Goal: Task Accomplishment & Management: Use online tool/utility

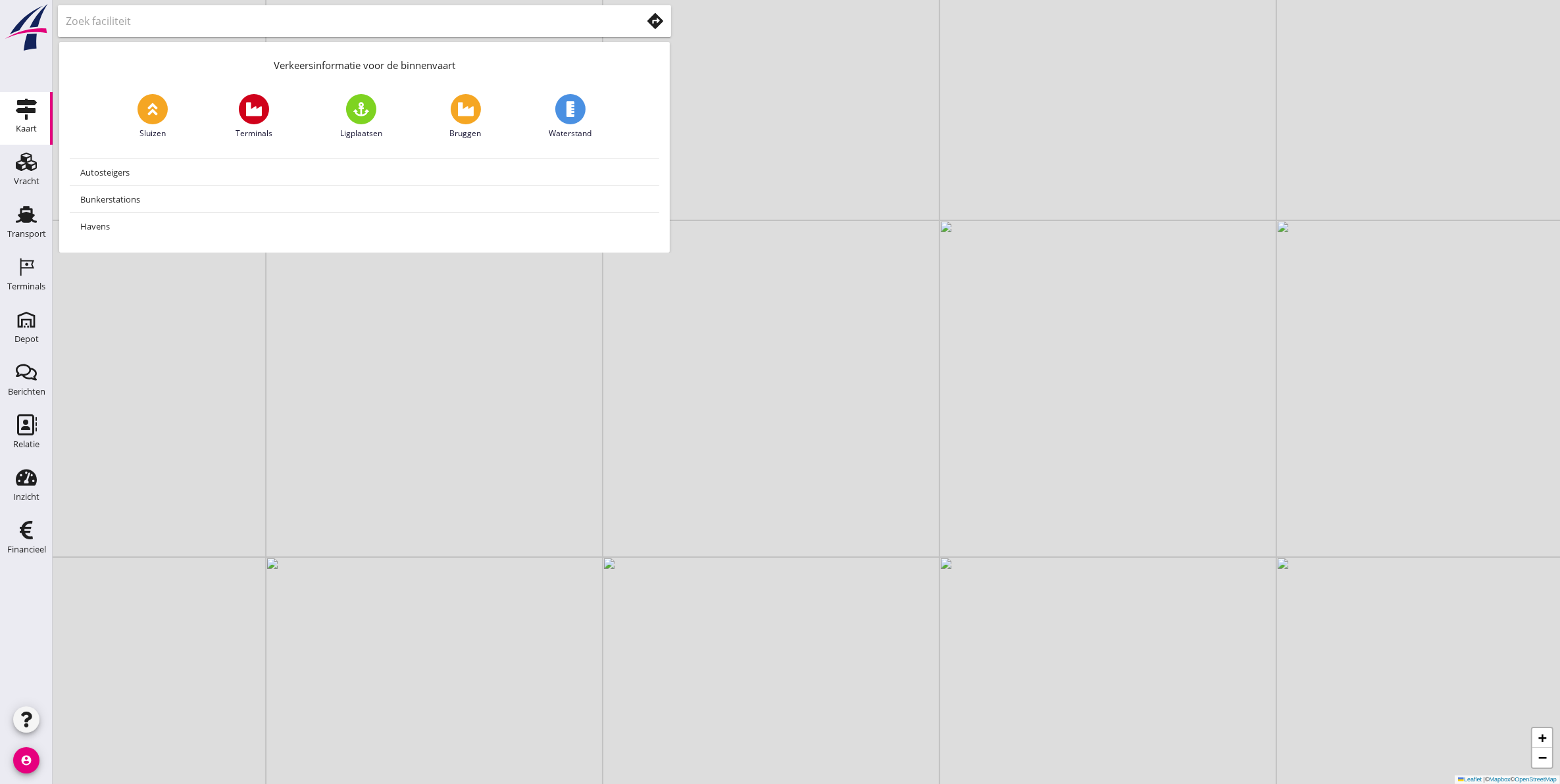
click at [132, 17] on input "text" at bounding box center [344, 21] width 558 height 21
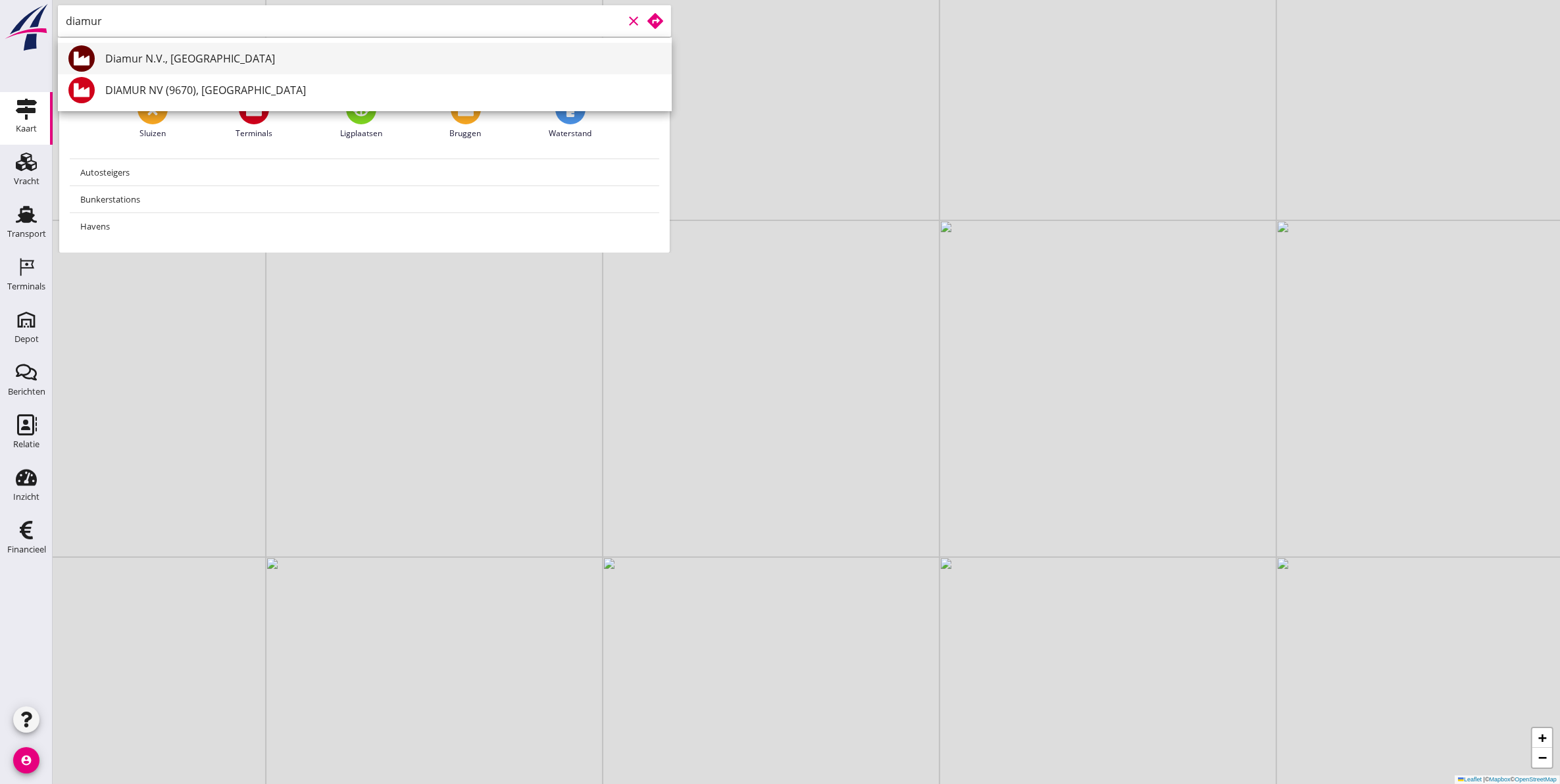
click at [177, 65] on div "Diamur N.V., Antwerpen" at bounding box center [384, 58] width 556 height 15
type input "Diamur N.V., Antwerpen"
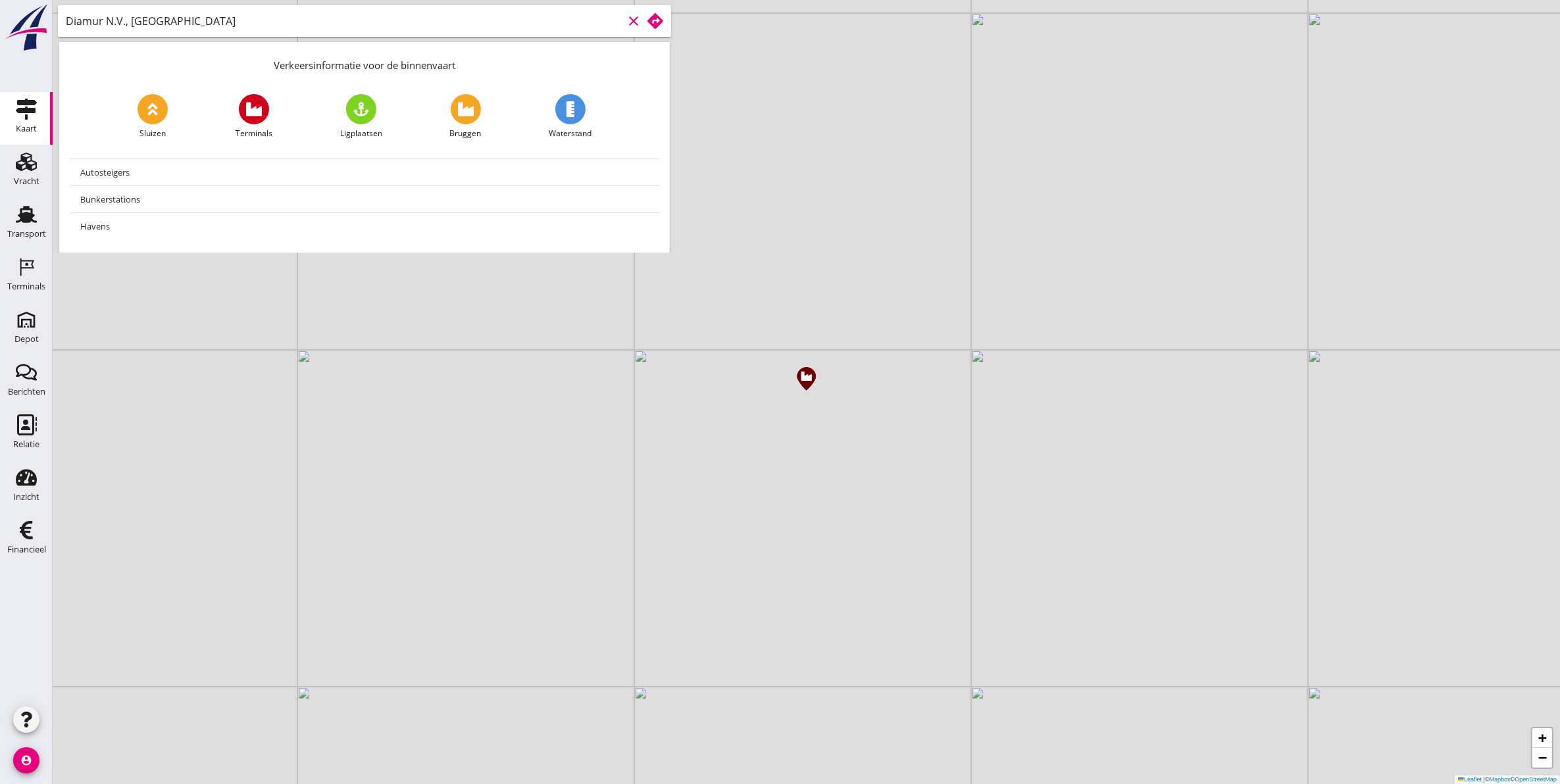
click at [659, 18] on use at bounding box center [655, 21] width 15 height 15
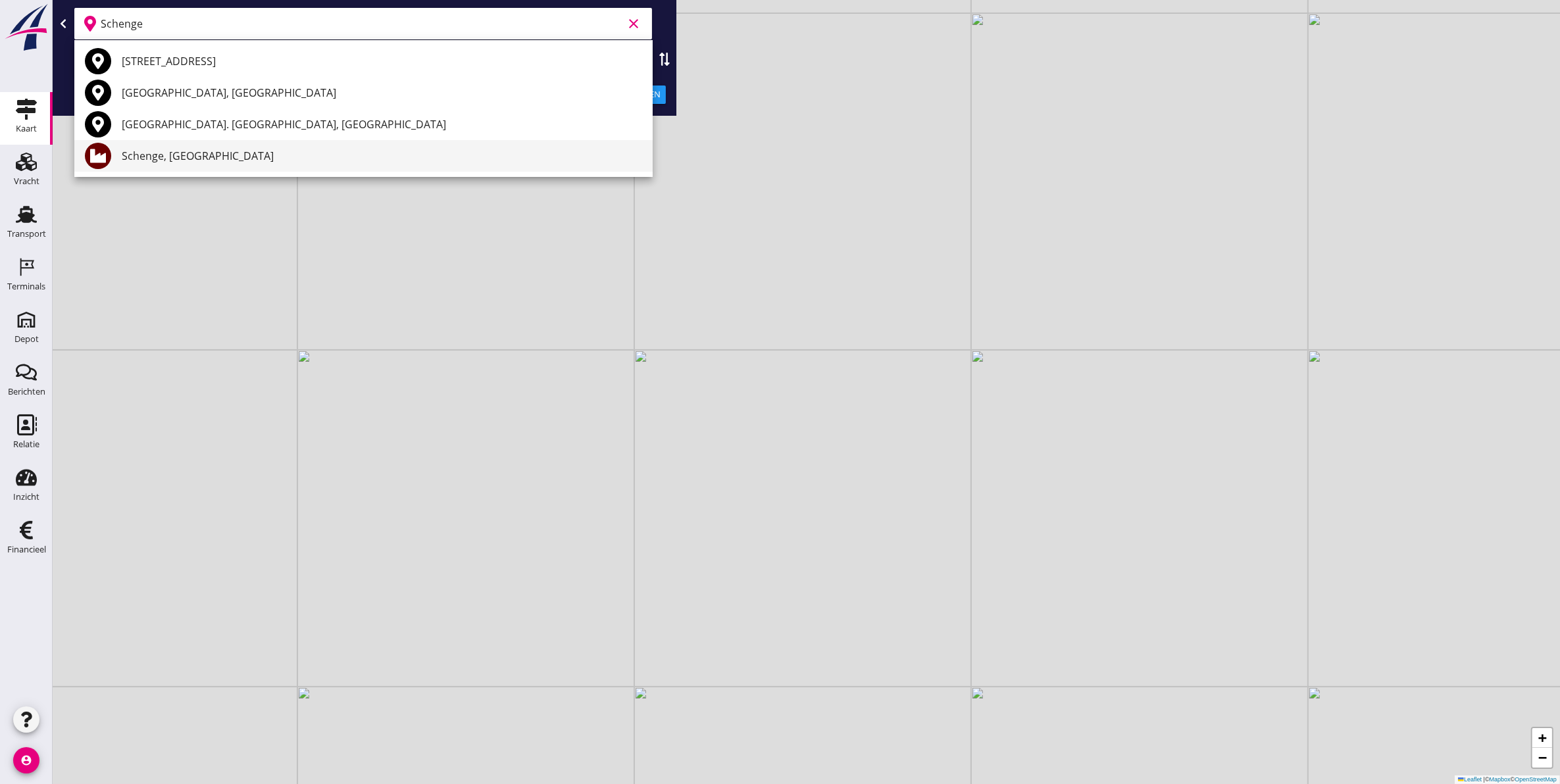
click at [307, 163] on div "Schenge, [GEOGRAPHIC_DATA]" at bounding box center [382, 156] width 520 height 15
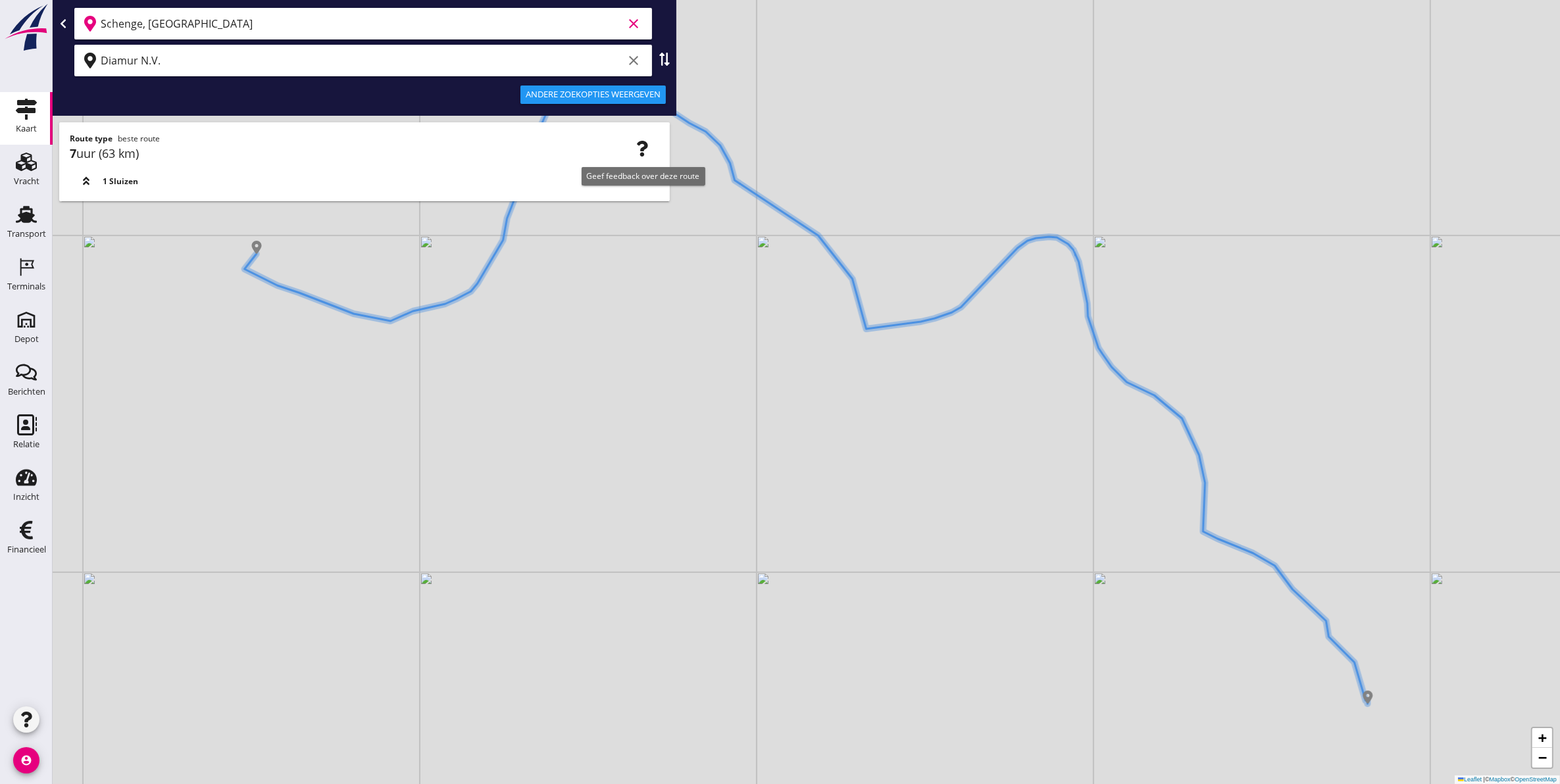
type input "Schenge, [GEOGRAPHIC_DATA]"
click at [648, 152] on icon "button" at bounding box center [642, 148] width 15 height 15
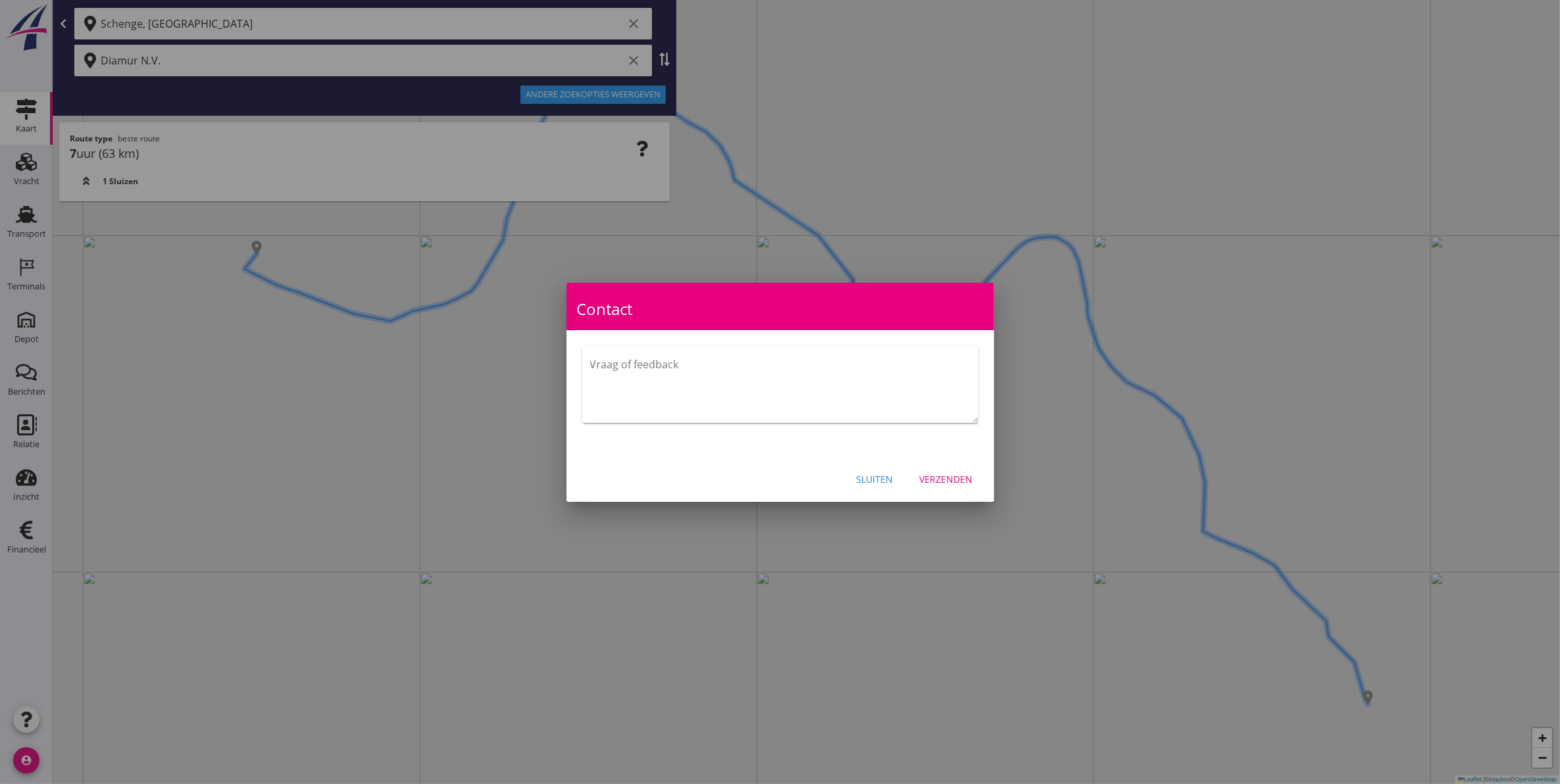
drag, startPoint x: 885, startPoint y: 479, endPoint x: 855, endPoint y: 436, distance: 52.4
click at [883, 477] on div "Sluiten" at bounding box center [875, 479] width 37 height 14
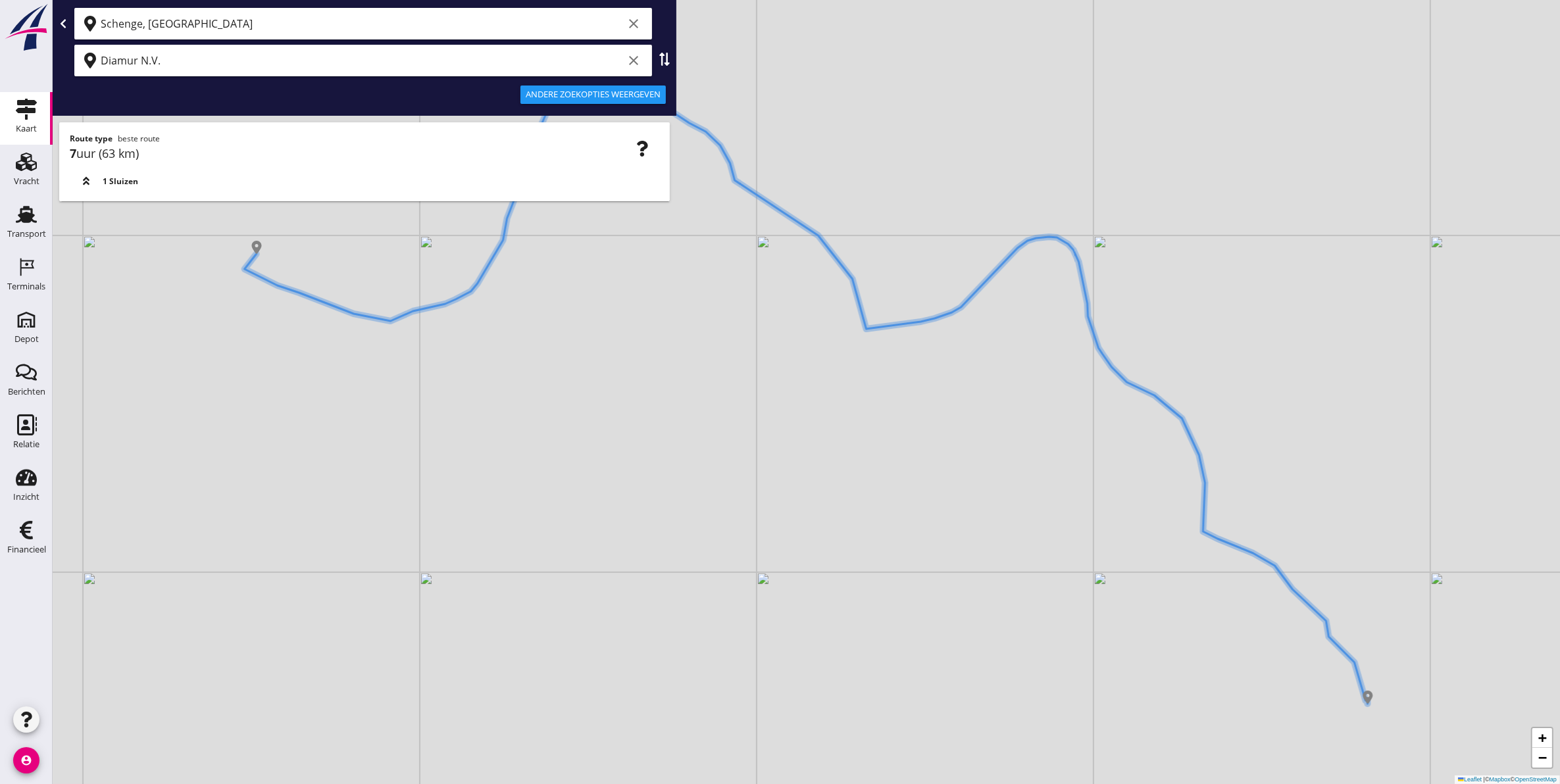
click at [621, 96] on div "Andere zoekopties weergeven" at bounding box center [593, 94] width 135 height 13
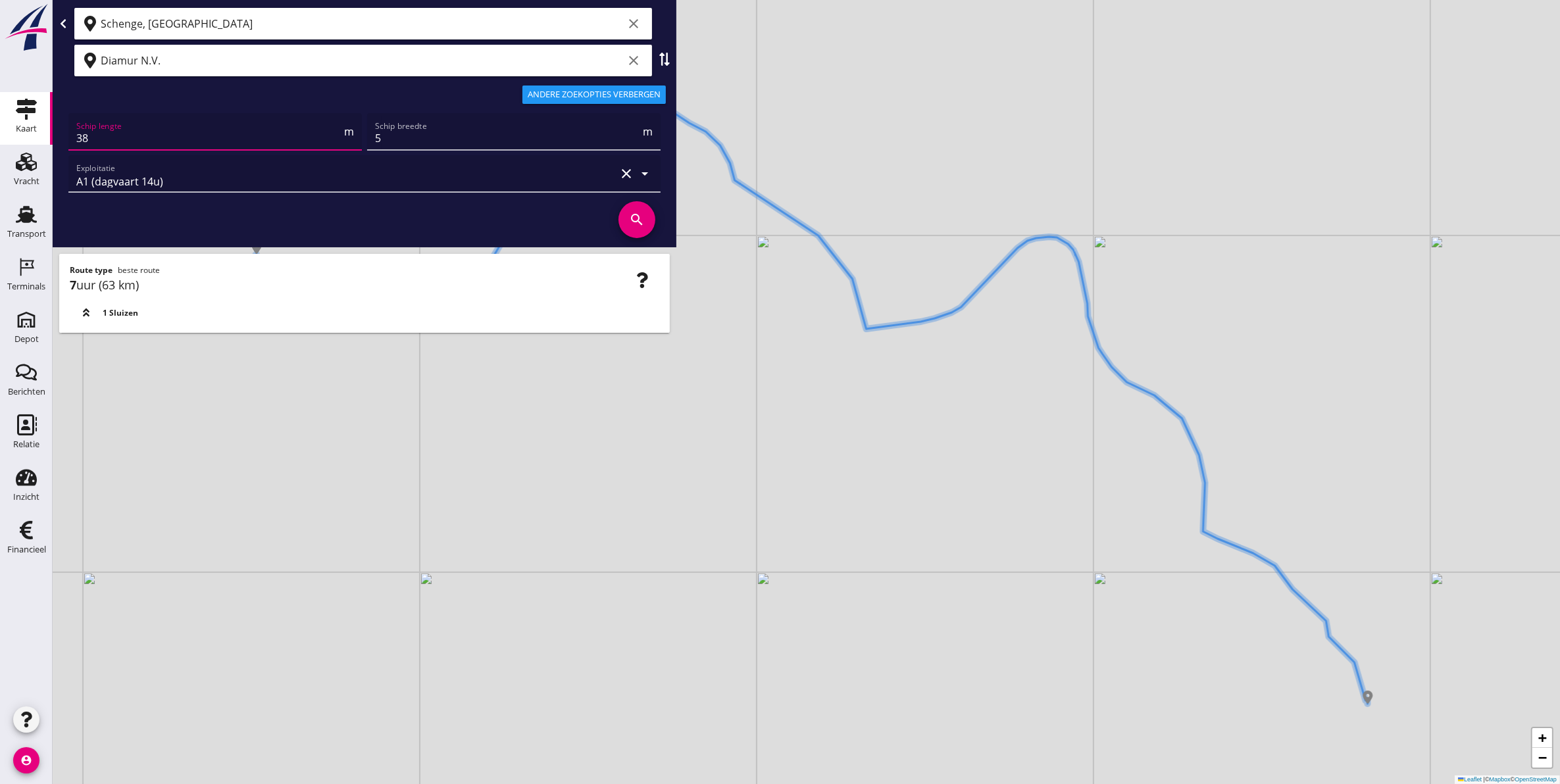
drag, startPoint x: 177, startPoint y: 142, endPoint x: 1, endPoint y: 142, distance: 176.0
click at [1, 142] on div "Kaart Kaart Vracht Vracht Transport Transport Terminals Terminals Depot Depot B…" at bounding box center [780, 392] width 1560 height 784
type input "86"
drag, startPoint x: 429, startPoint y: 137, endPoint x: 363, endPoint y: 142, distance: 66.2
click at [363, 142] on div "Schip lengte 86 m Schip breedte 5 m Exploitatie A1 (dagvaart 14u) clear arrow_d…" at bounding box center [364, 153] width 598 height 84
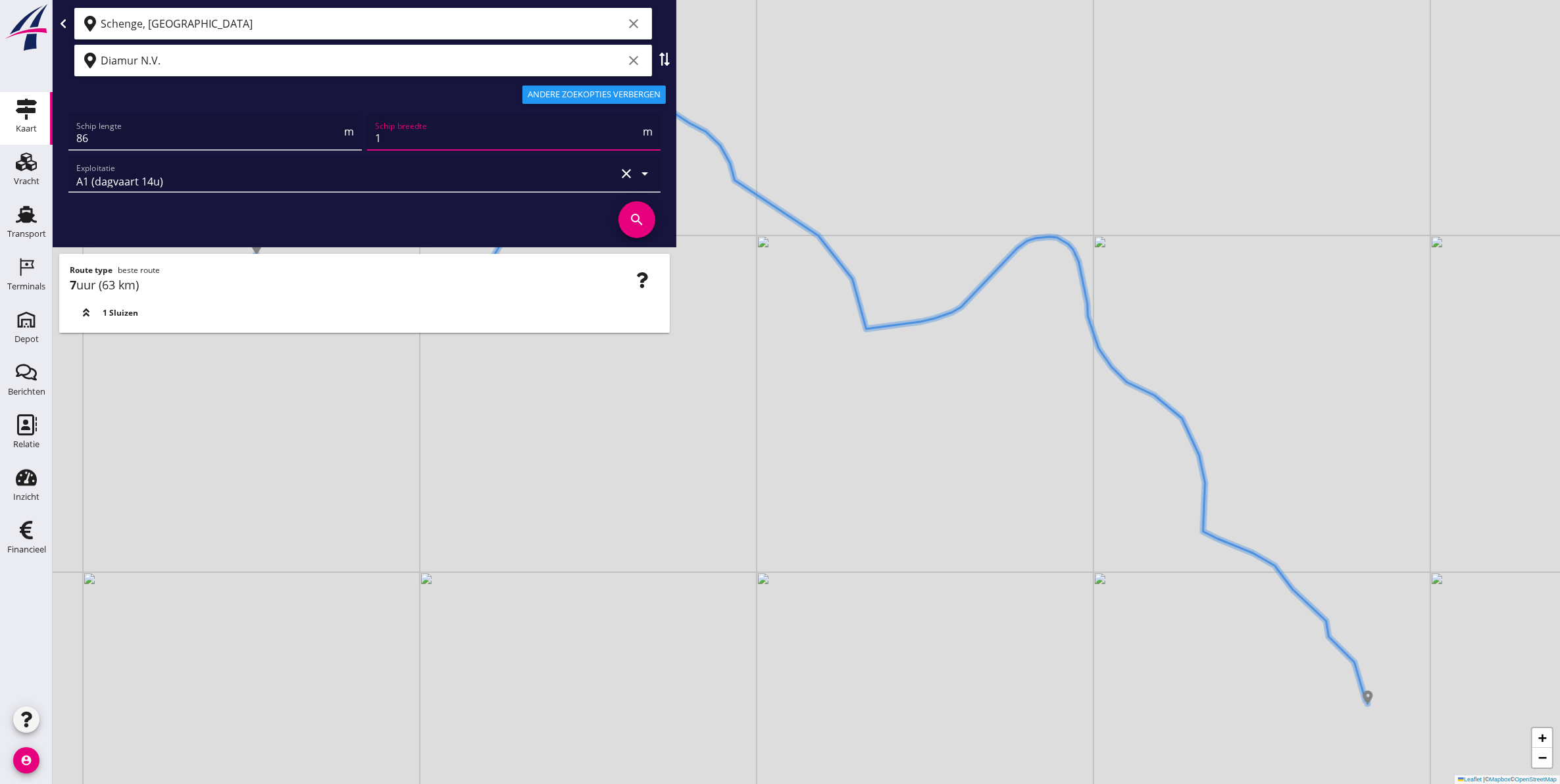
type input "11"
type input "11.45"
click at [207, 177] on div "A1 (dagvaart 14u)" at bounding box center [346, 174] width 540 height 37
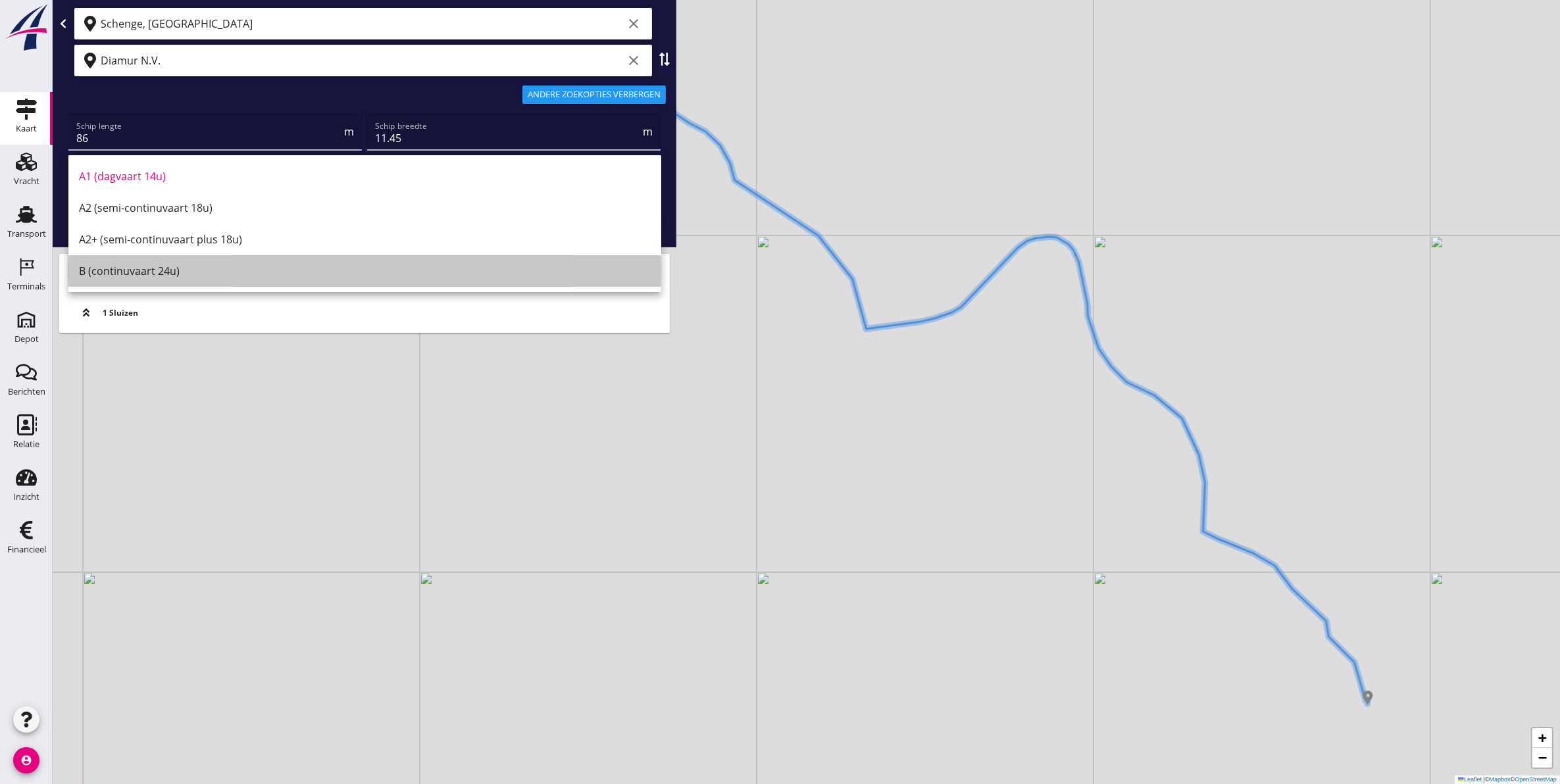
click at [213, 270] on div "B (continuvaart 24u)" at bounding box center [365, 271] width 572 height 15
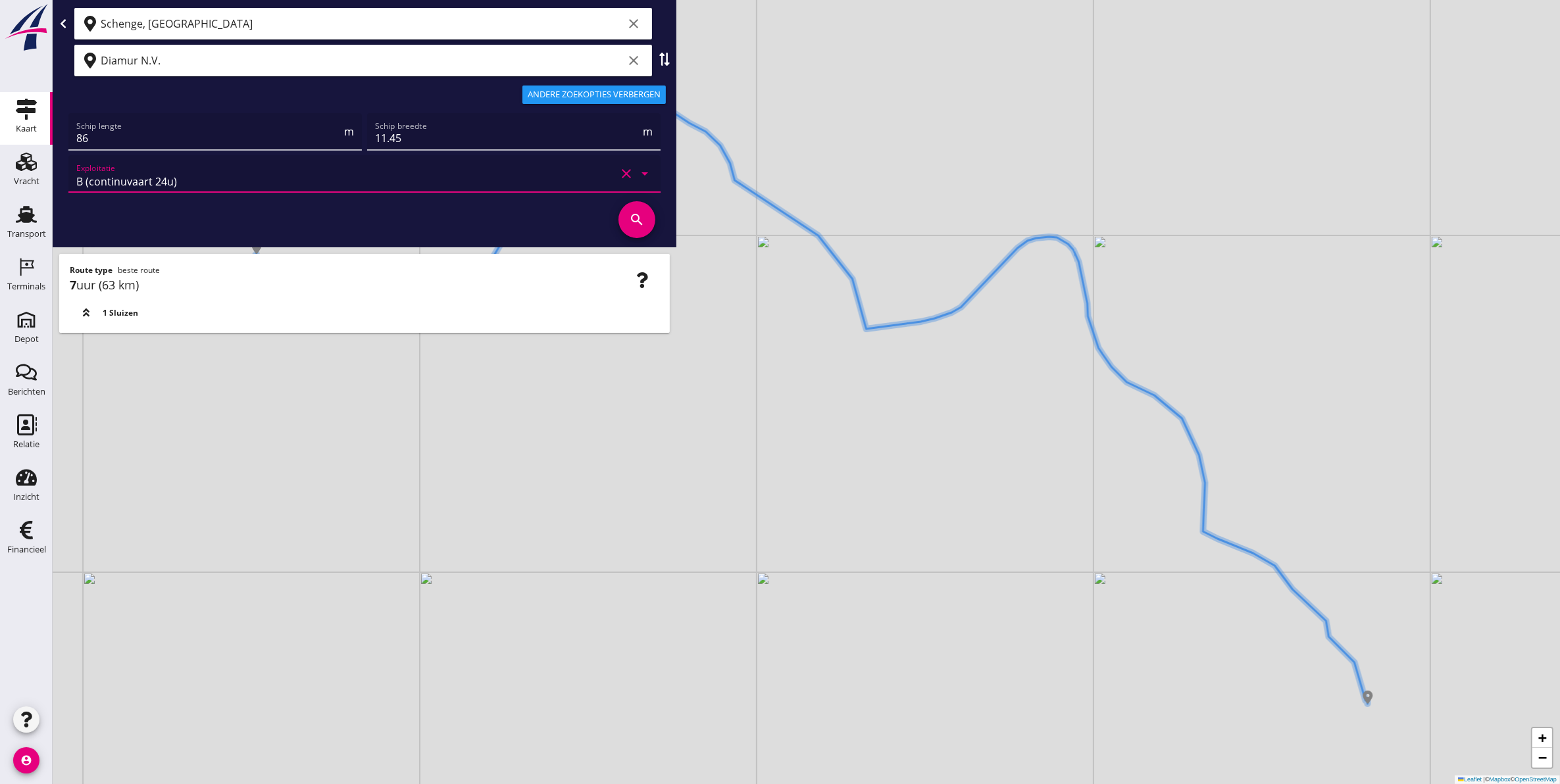
click at [639, 220] on icon "search" at bounding box center [637, 220] width 37 height 37
click at [615, 96] on div "Andere zoekopties verbergen" at bounding box center [594, 94] width 133 height 13
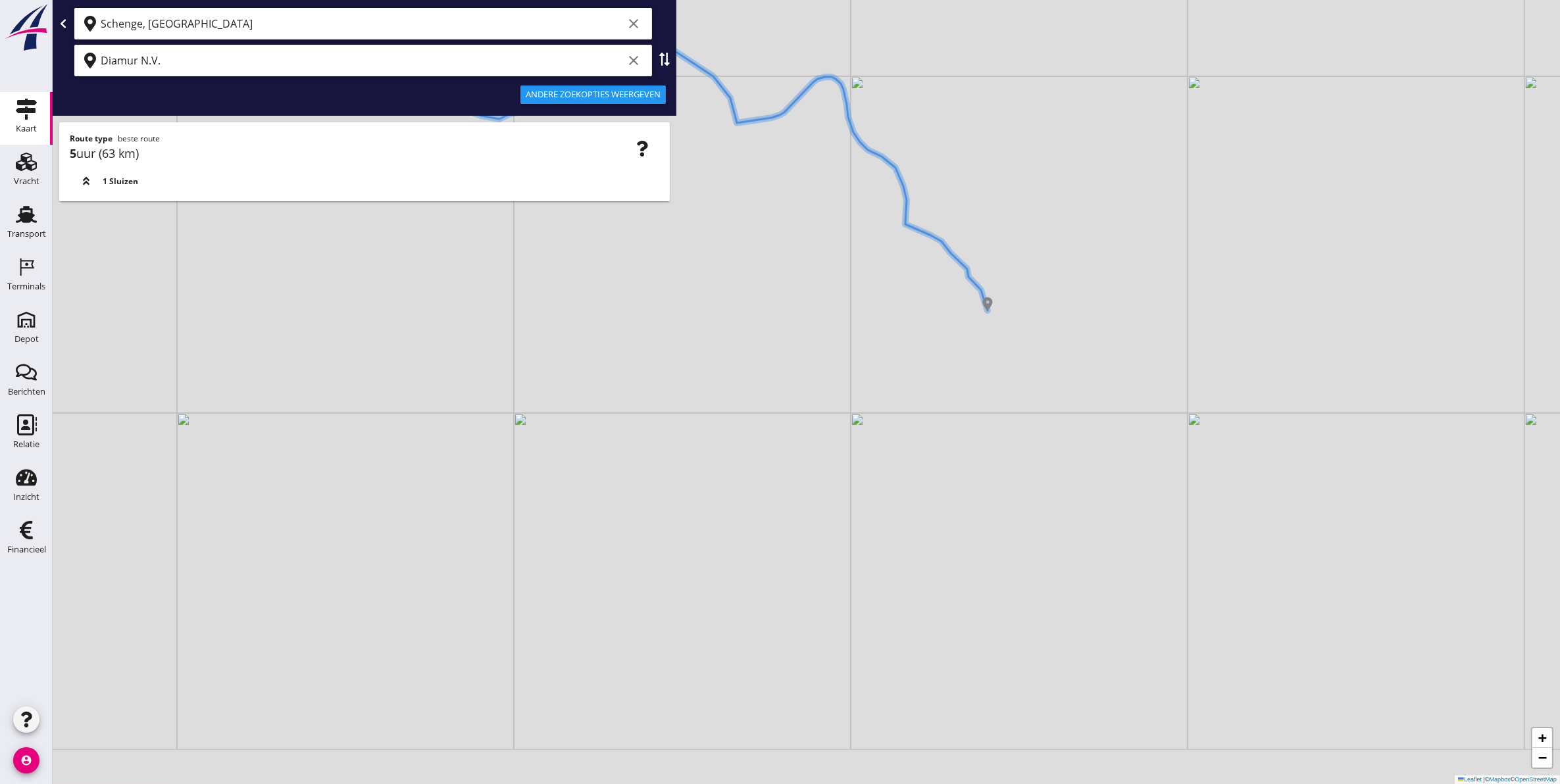
drag, startPoint x: 640, startPoint y: 419, endPoint x: 603, endPoint y: 246, distance: 176.9
click at [603, 246] on div "+ − Leaflet | © Mapbox © OpenStreetMap" at bounding box center [807, 392] width 1508 height 784
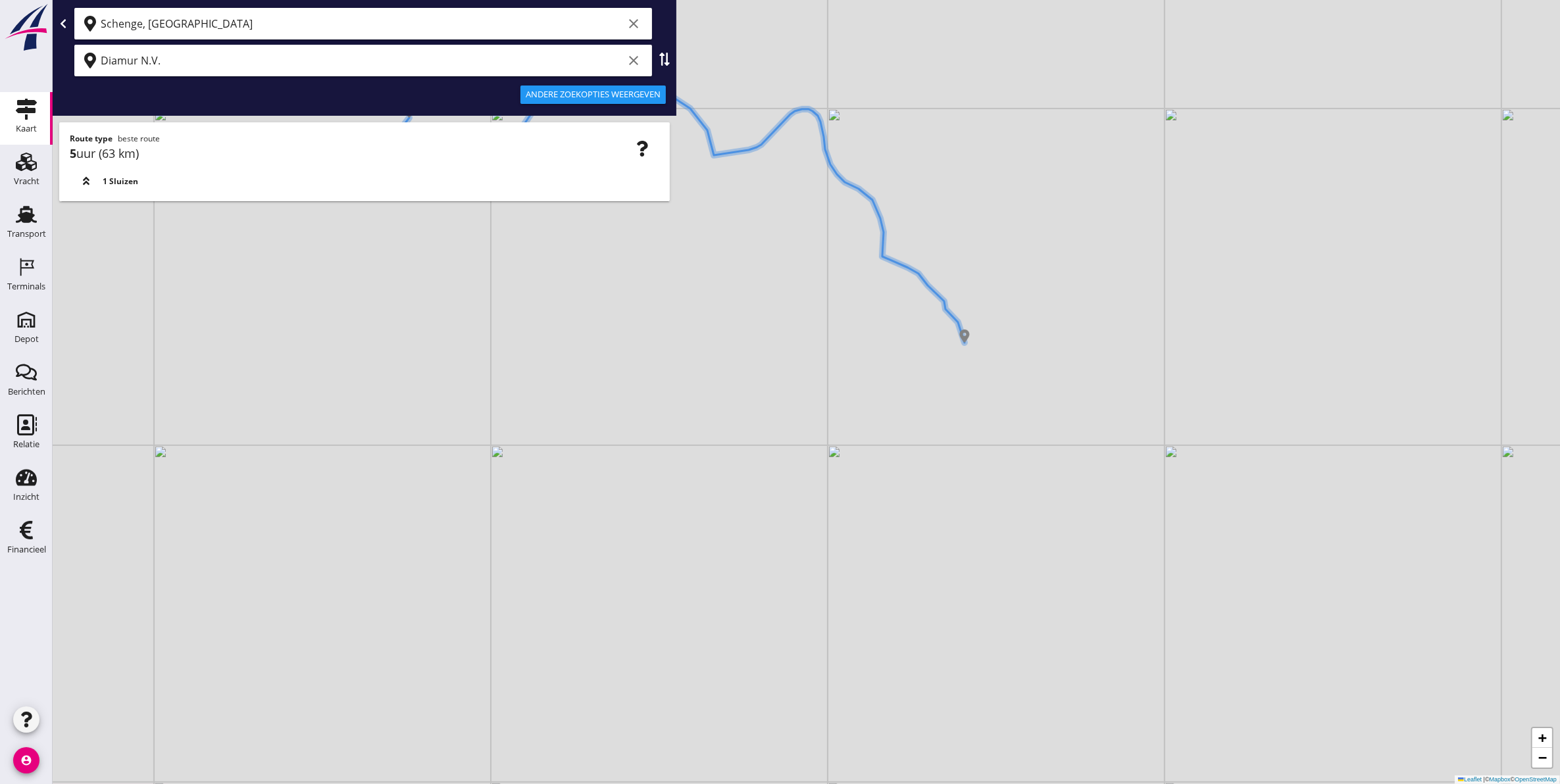
drag, startPoint x: 676, startPoint y: 363, endPoint x: 496, endPoint y: 34, distance: 375.0
click at [498, 32] on div "+ − Leaflet | © Mapbox © OpenStreetMap Schenge, Westerschelde clear Diamur N.V.…" at bounding box center [807, 392] width 1508 height 784
drag, startPoint x: 611, startPoint y: 298, endPoint x: 660, endPoint y: 428, distance: 138.9
click at [669, 444] on div "+ − Leaflet | © Mapbox © OpenStreetMap" at bounding box center [807, 392] width 1508 height 784
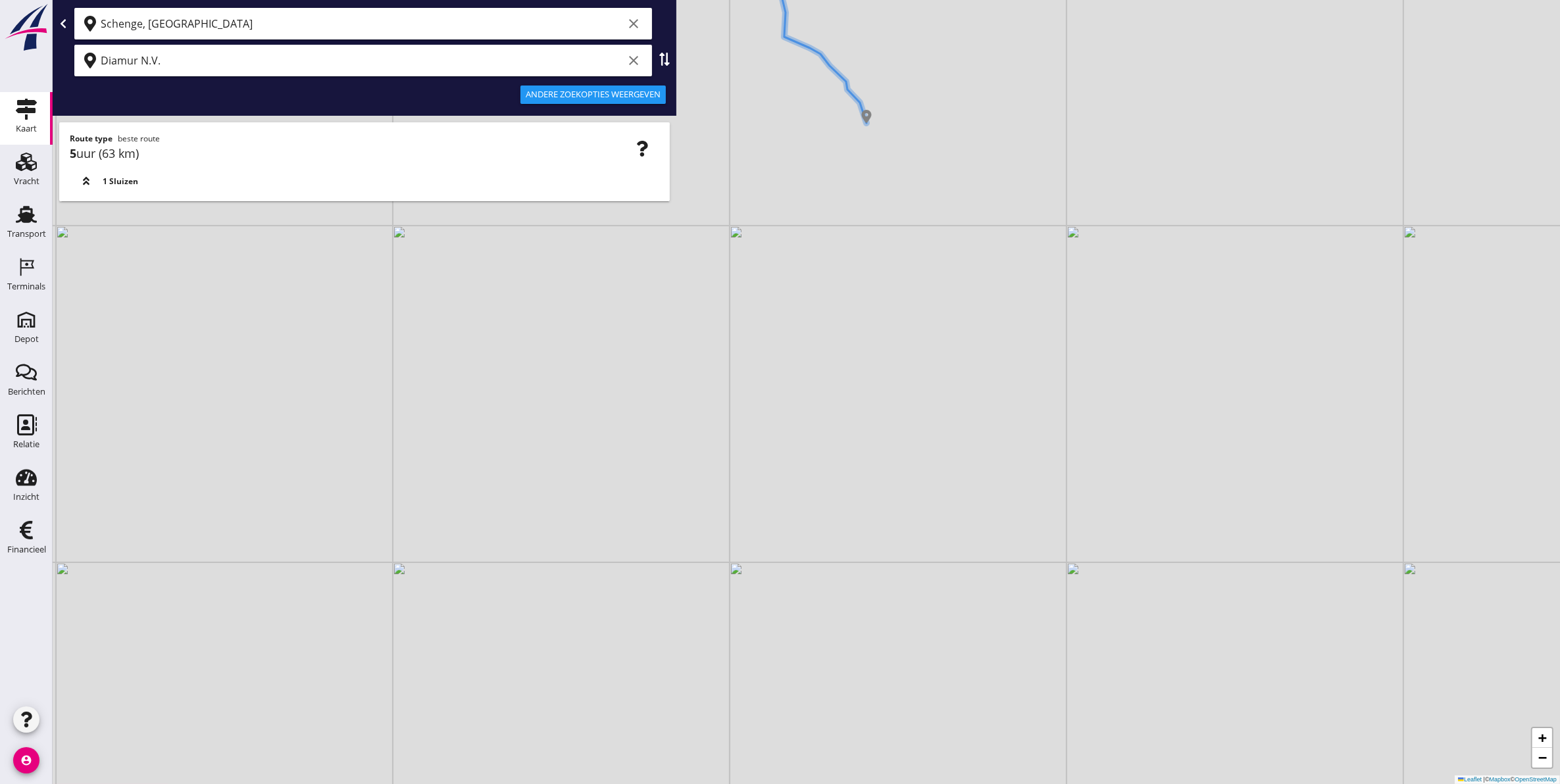
drag, startPoint x: 593, startPoint y: 273, endPoint x: 560, endPoint y: 424, distance: 154.6
click at [574, 434] on div "+ − Leaflet | © Mapbox © OpenStreetMap" at bounding box center [807, 392] width 1508 height 784
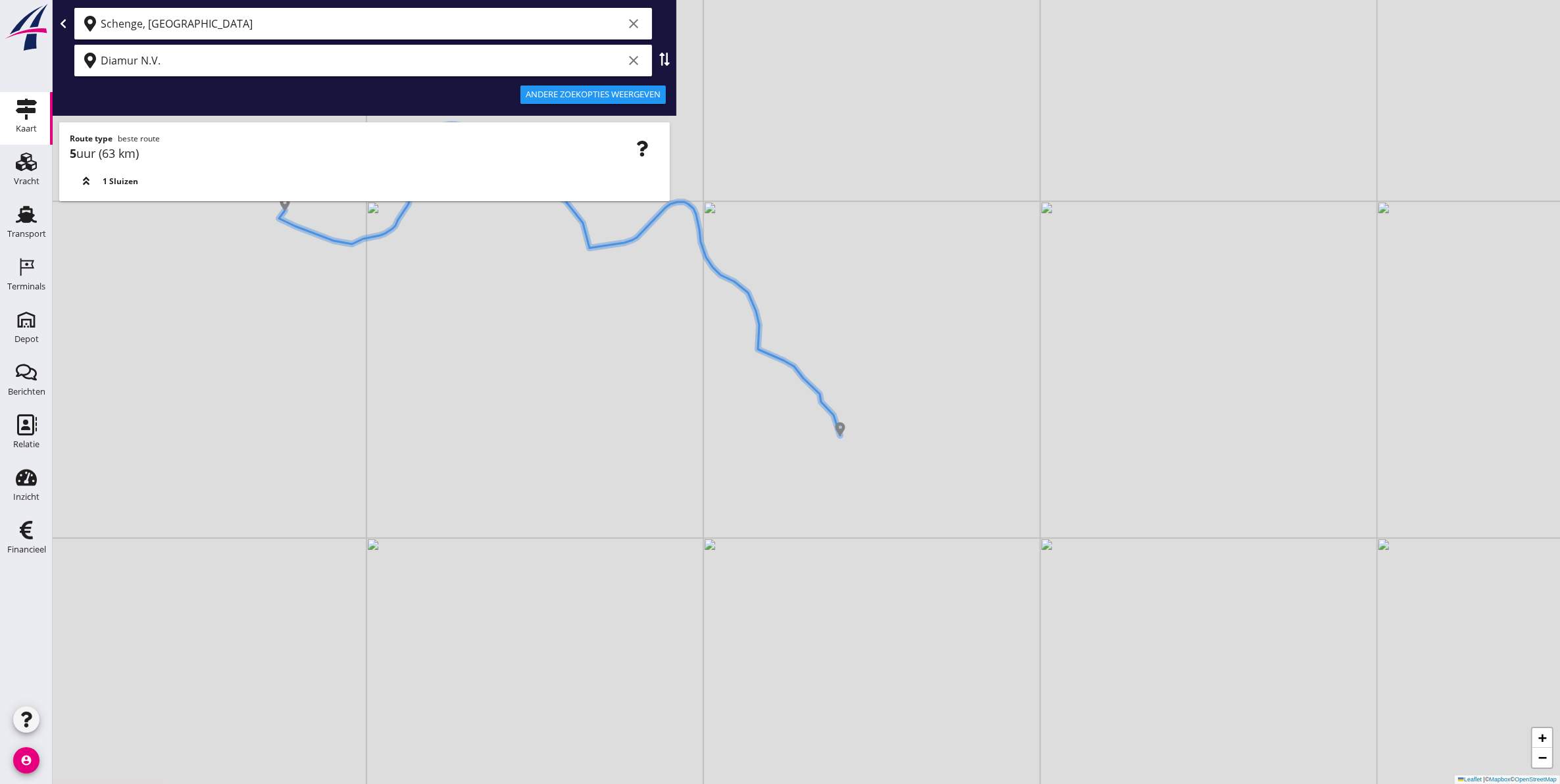
drag, startPoint x: 603, startPoint y: 490, endPoint x: 603, endPoint y: 514, distance: 24.0
click at [603, 514] on div "+ − Leaflet | © Mapbox © OpenStreetMap" at bounding box center [807, 392] width 1508 height 784
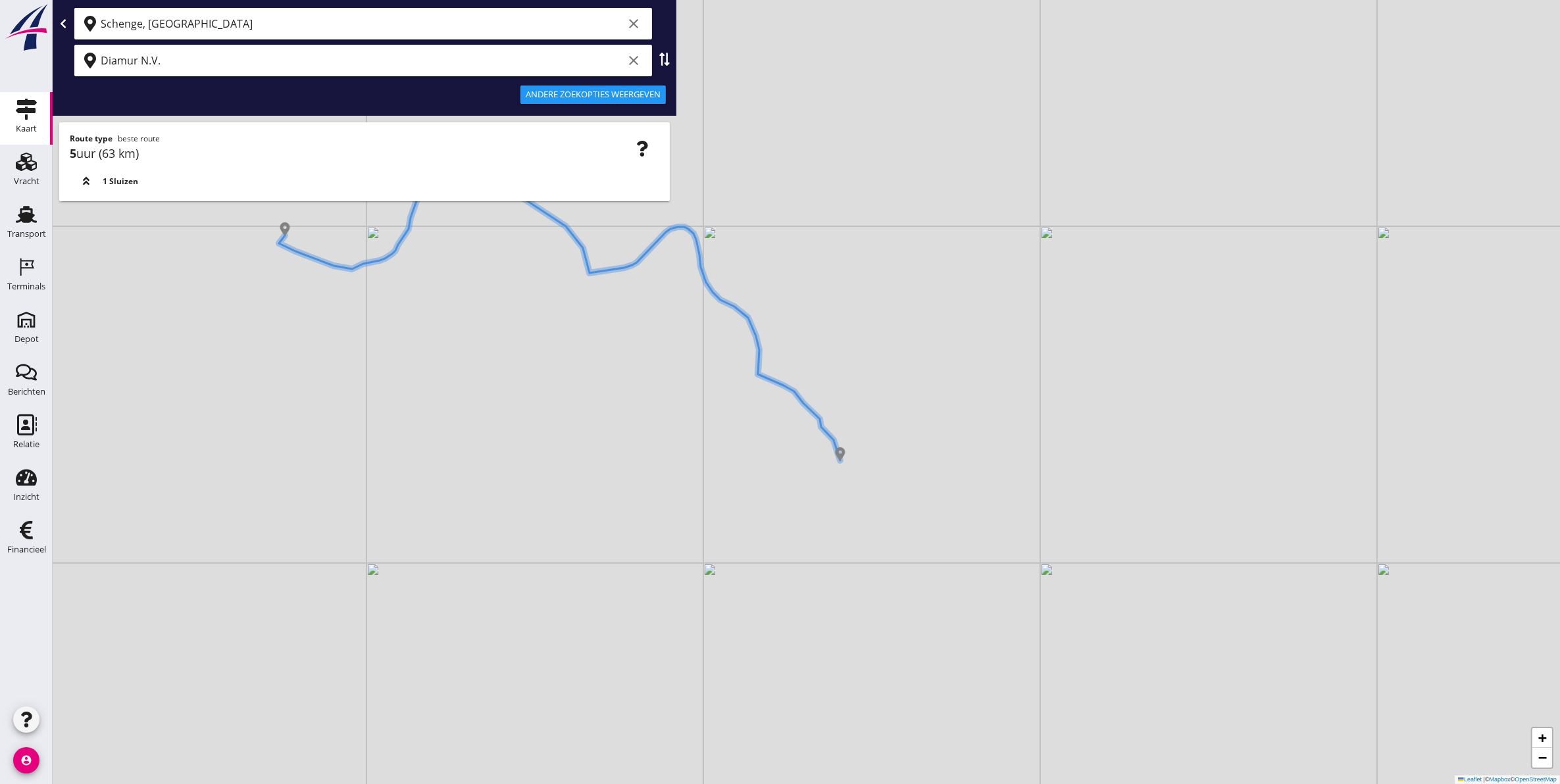
drag, startPoint x: 592, startPoint y: 570, endPoint x: 568, endPoint y: 508, distance: 66.5
click at [591, 568] on div "+ − Leaflet | © Mapbox © OpenStreetMap" at bounding box center [807, 392] width 1508 height 784
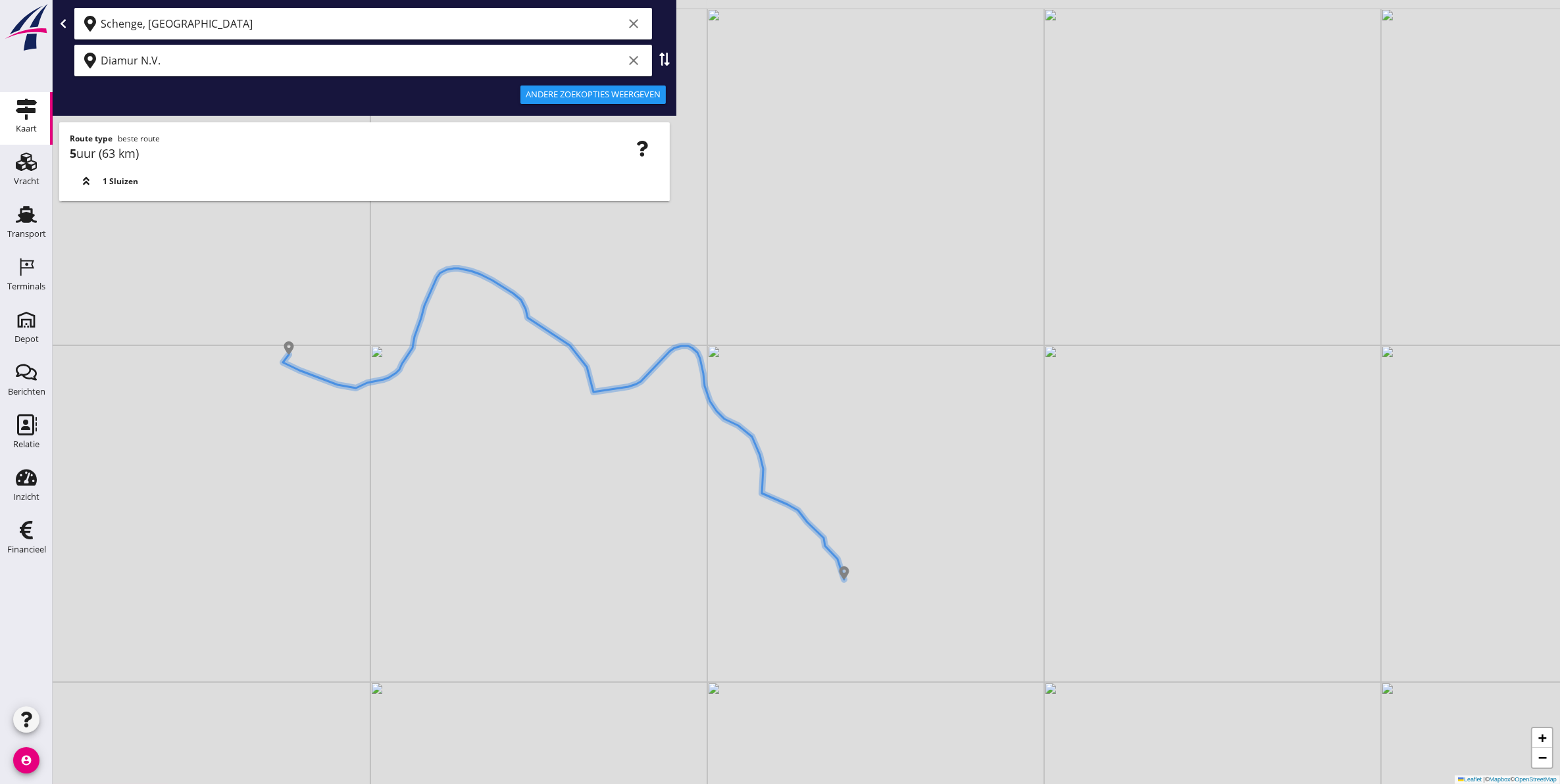
click at [581, 578] on div "+ − Leaflet | © Mapbox © OpenStreetMap" at bounding box center [807, 392] width 1508 height 784
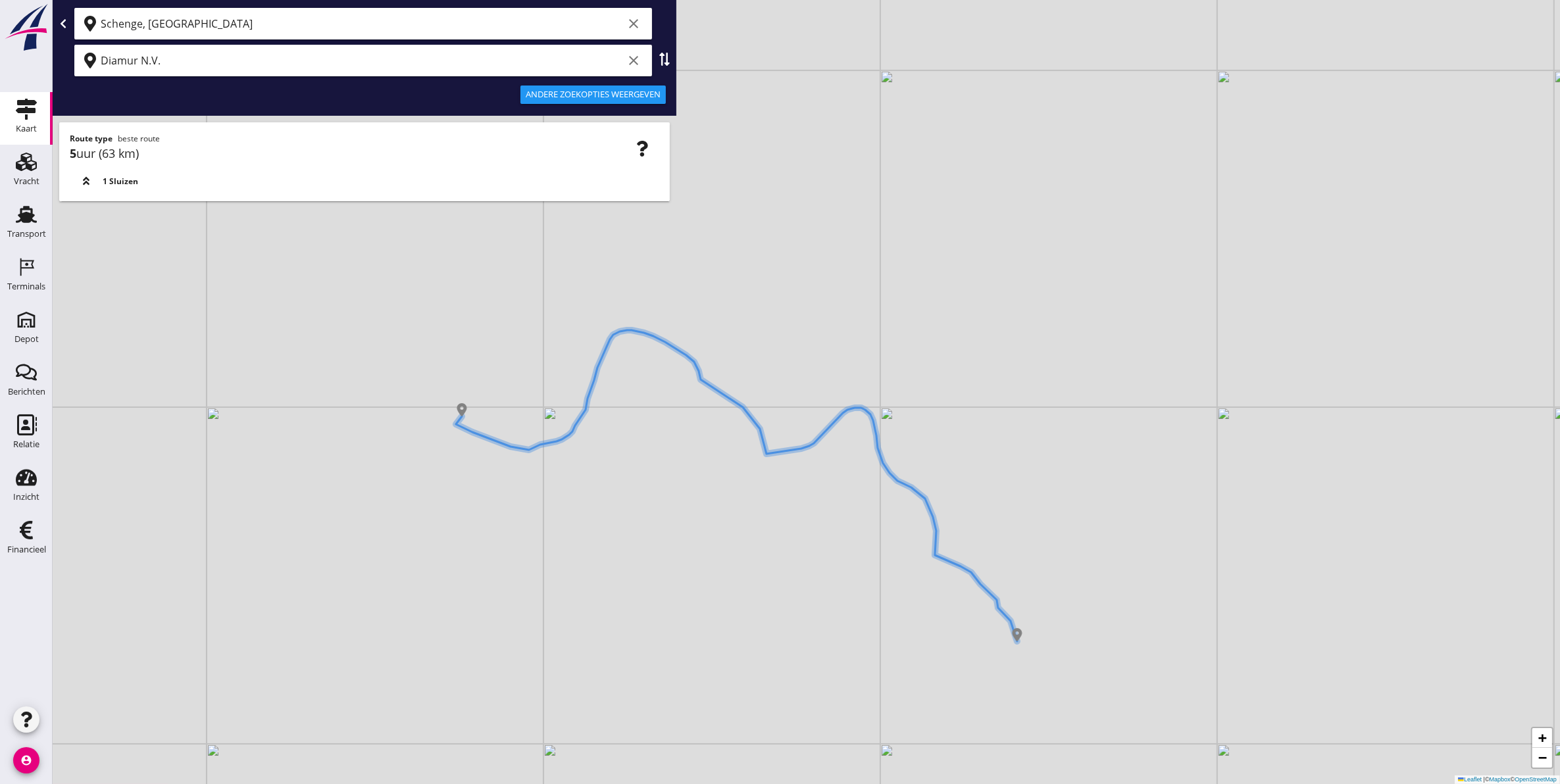
drag, startPoint x: 507, startPoint y: 515, endPoint x: 663, endPoint y: 487, distance: 158.5
click at [663, 487] on div "+ − Leaflet | © Mapbox © OpenStreetMap" at bounding box center [807, 392] width 1508 height 784
click at [632, 64] on icon "clear" at bounding box center [634, 61] width 15 height 15
click at [397, 65] on input "text" at bounding box center [354, 61] width 507 height 21
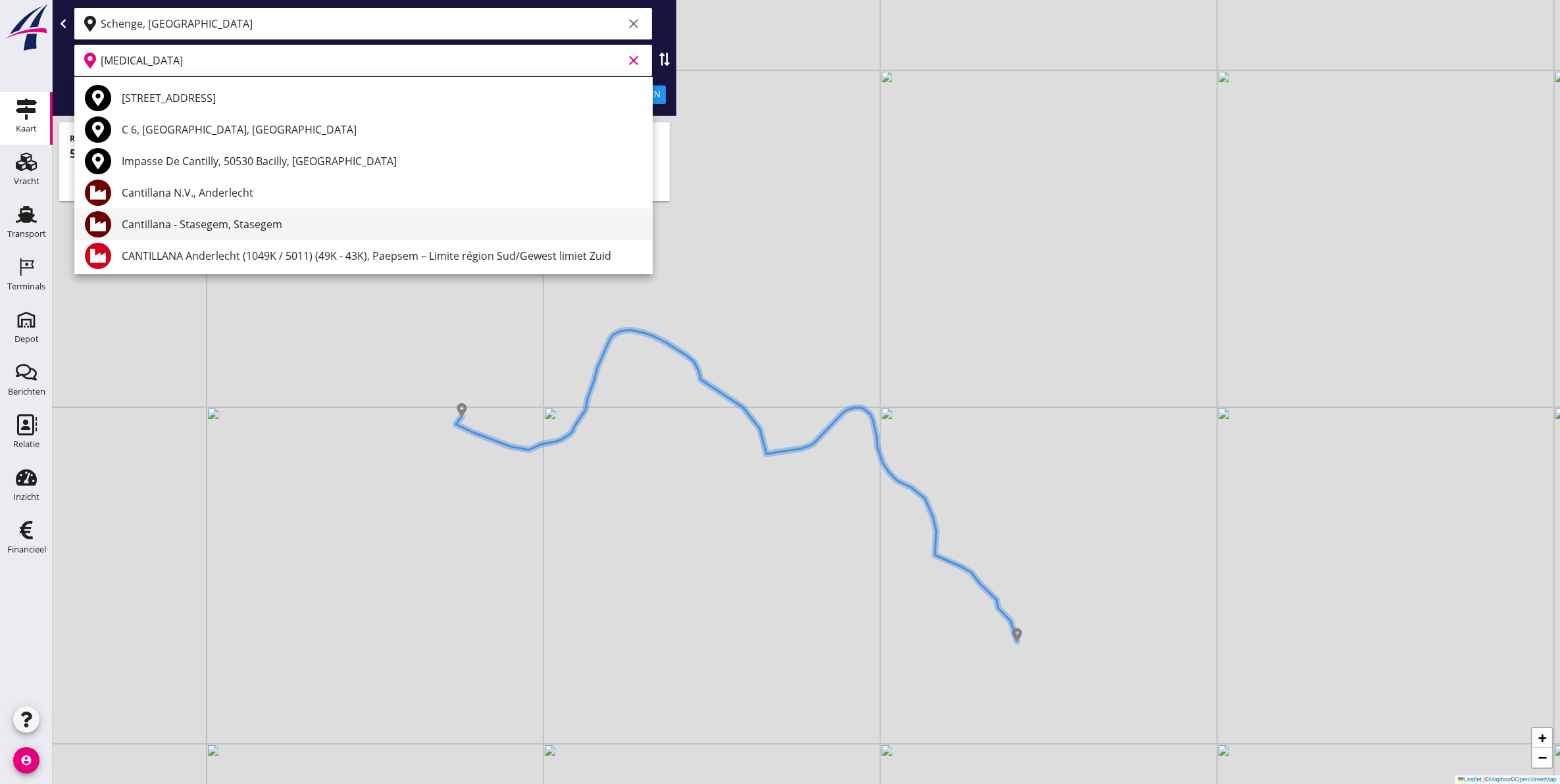
click at [296, 231] on div "Cantillana - Stasegem, Stasegem" at bounding box center [382, 225] width 520 height 15
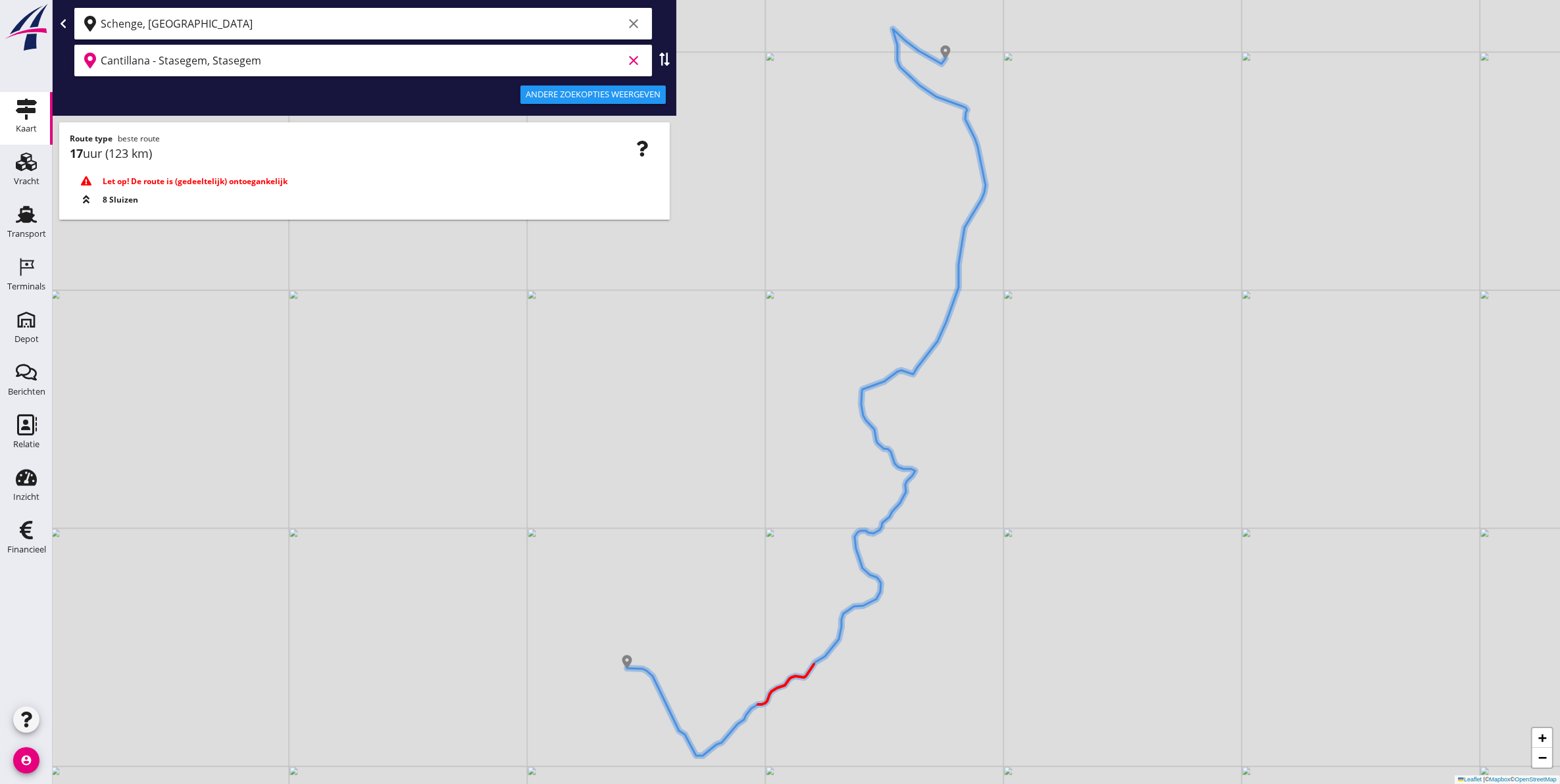
type input "Cantillana - Stasegem, Stasegem"
click at [629, 94] on div "Andere zoekopties weergeven" at bounding box center [593, 94] width 135 height 13
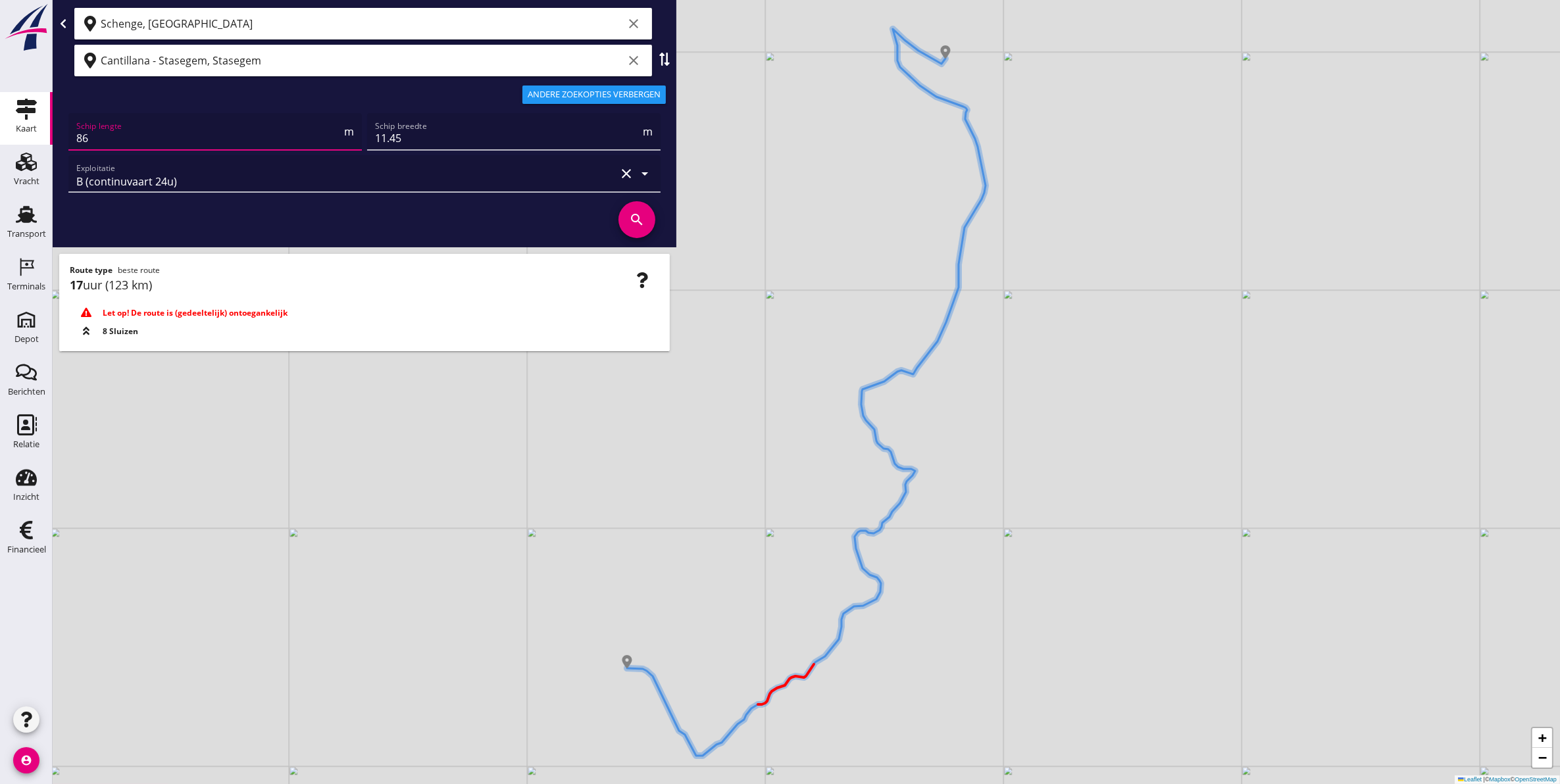
drag, startPoint x: 189, startPoint y: 140, endPoint x: -4, endPoint y: 148, distance: 193.2
click at [0, 148] on html "A1 (dagvaart 14u) A2 (semi-continuvaart 18u) A2+ (semi-continuvaart plus 18u) B…" at bounding box center [780, 392] width 1560 height 784
type input "80"
drag, startPoint x: 449, startPoint y: 144, endPoint x: 319, endPoint y: 152, distance: 130.2
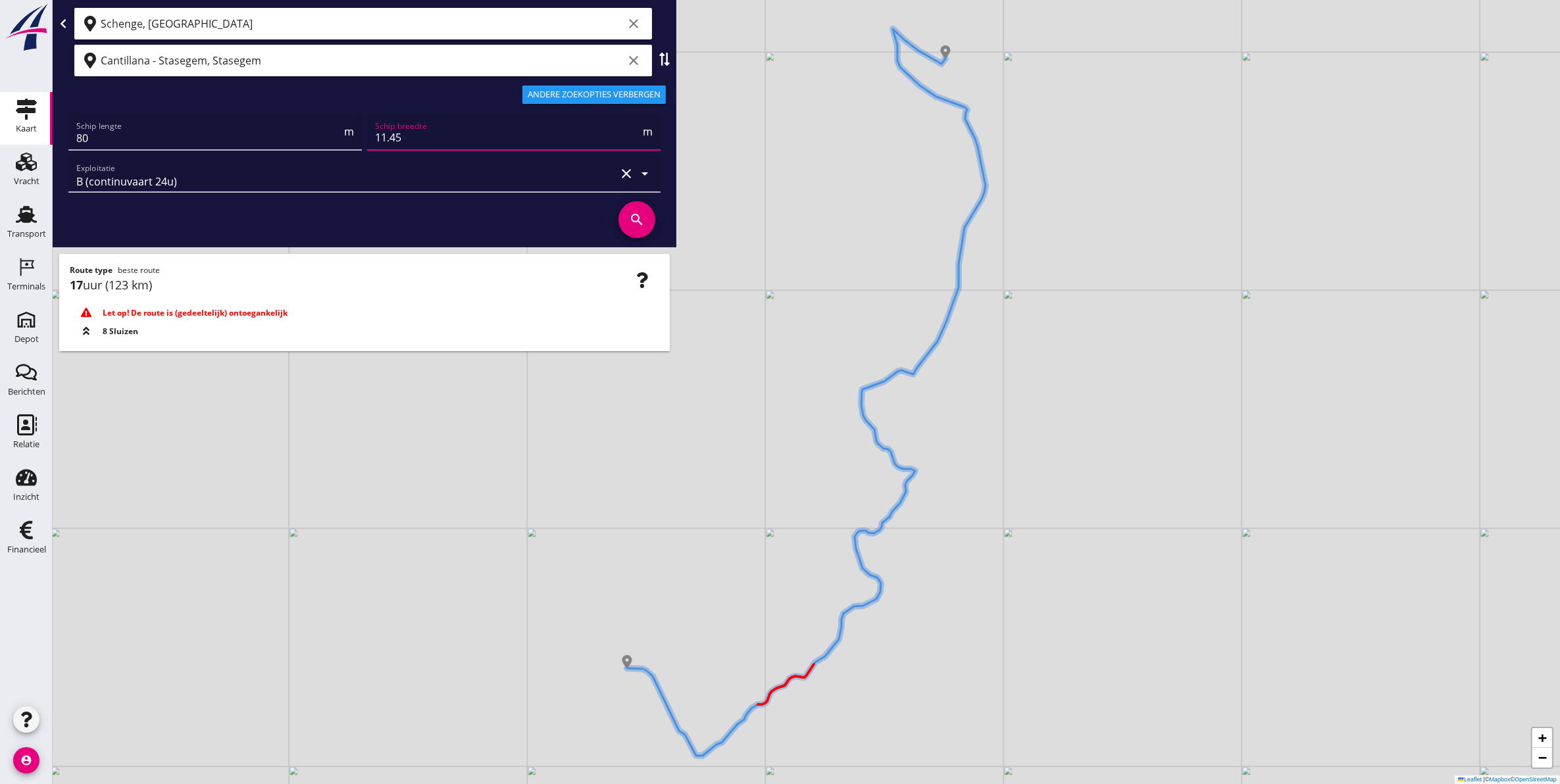
click at [319, 152] on div "Schip lengte 80 m Schip breedte 11.45 m Exploitatie B (continuvaart 24u) clear …" at bounding box center [364, 153] width 598 height 84
type input "8"
type input "8.5"
click at [642, 227] on icon "search" at bounding box center [637, 220] width 37 height 37
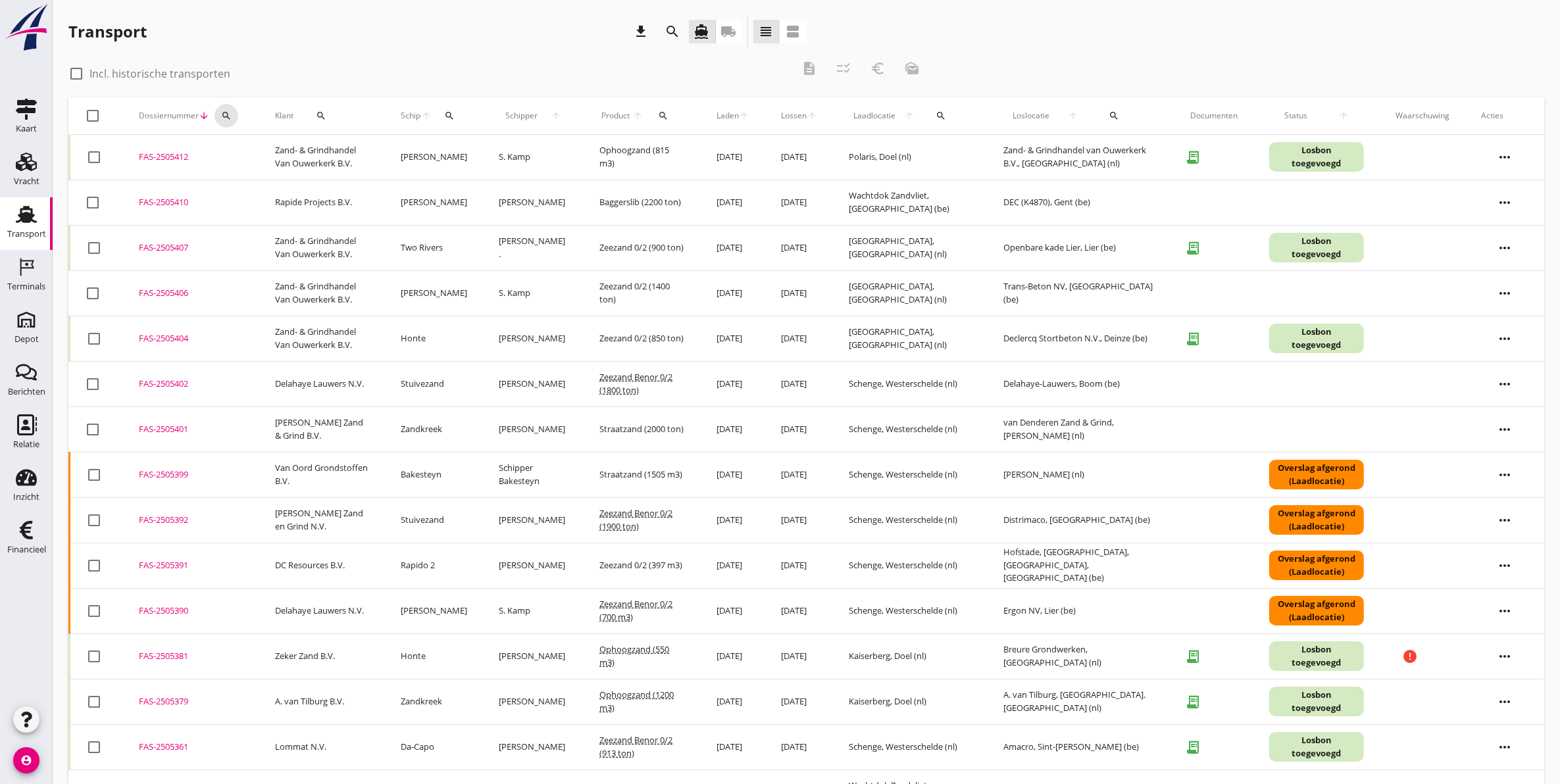
click at [215, 117] on div "search" at bounding box center [227, 115] width 24 height 11
click at [238, 156] on input "Zoeken op dossiernummer..." at bounding box center [287, 154] width 137 height 21
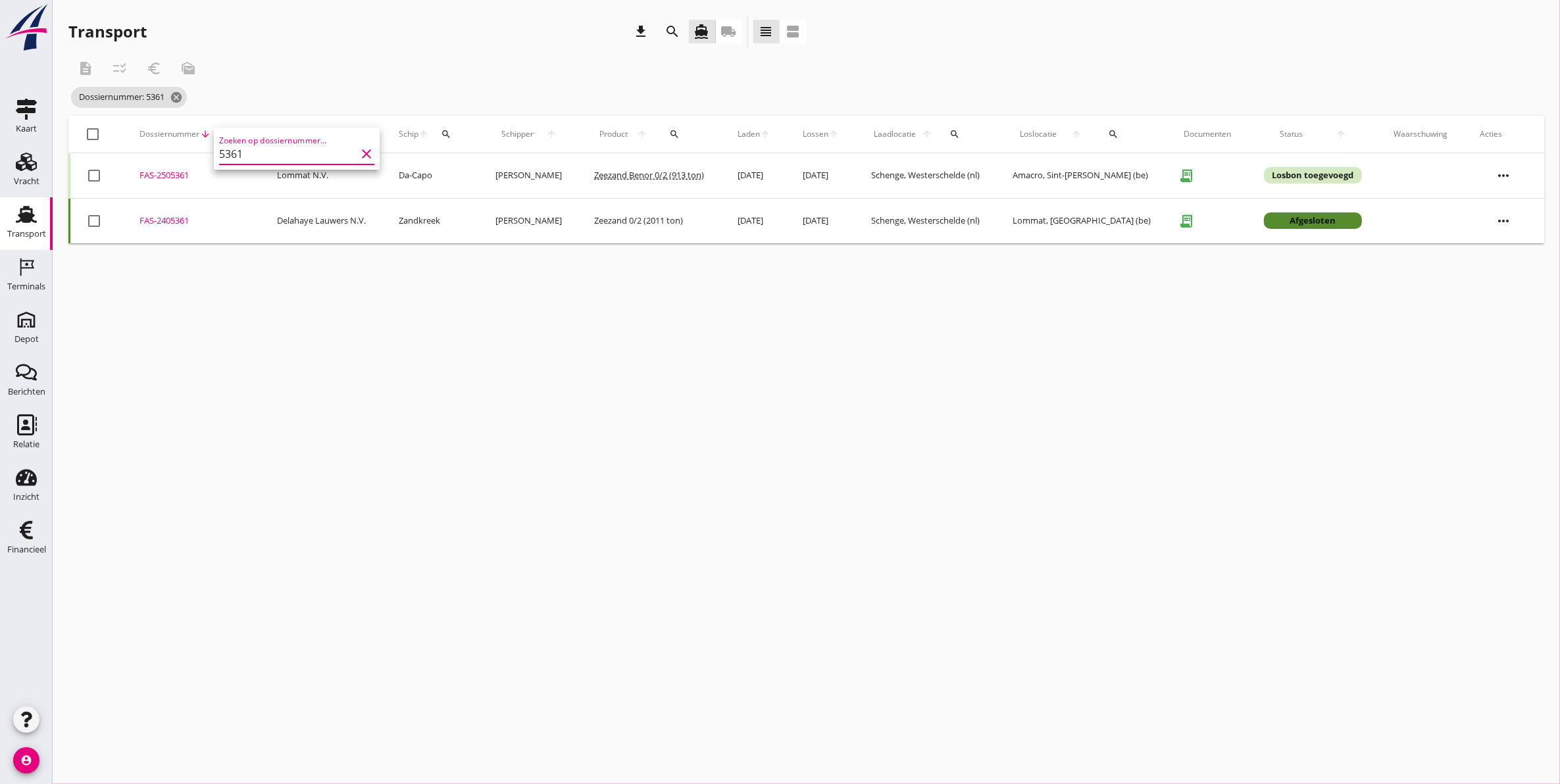
type input "5361"
click at [187, 177] on div "FAS-2505361" at bounding box center [192, 175] width 106 height 13
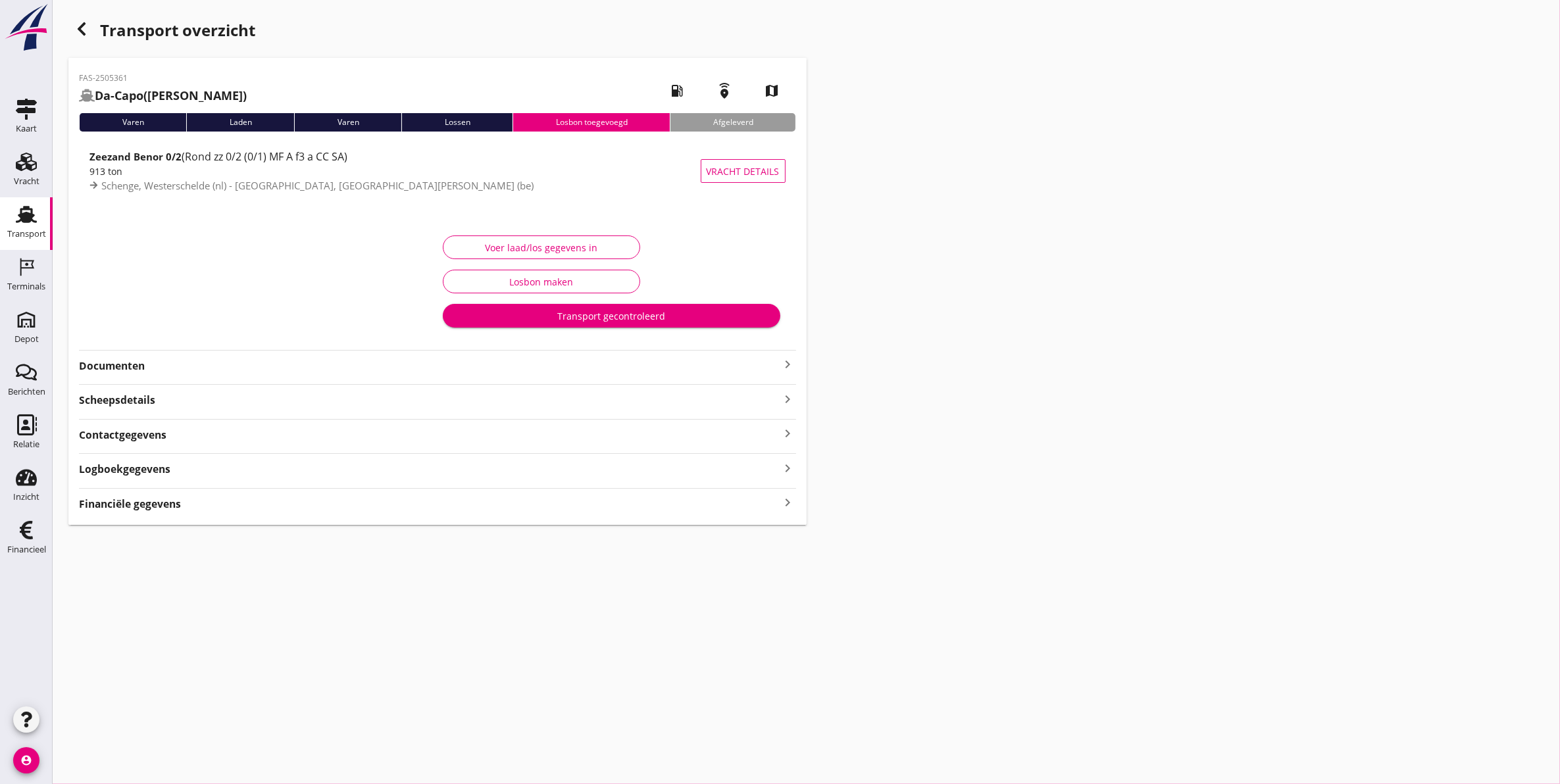
click at [84, 30] on icon "button" at bounding box center [82, 29] width 15 height 15
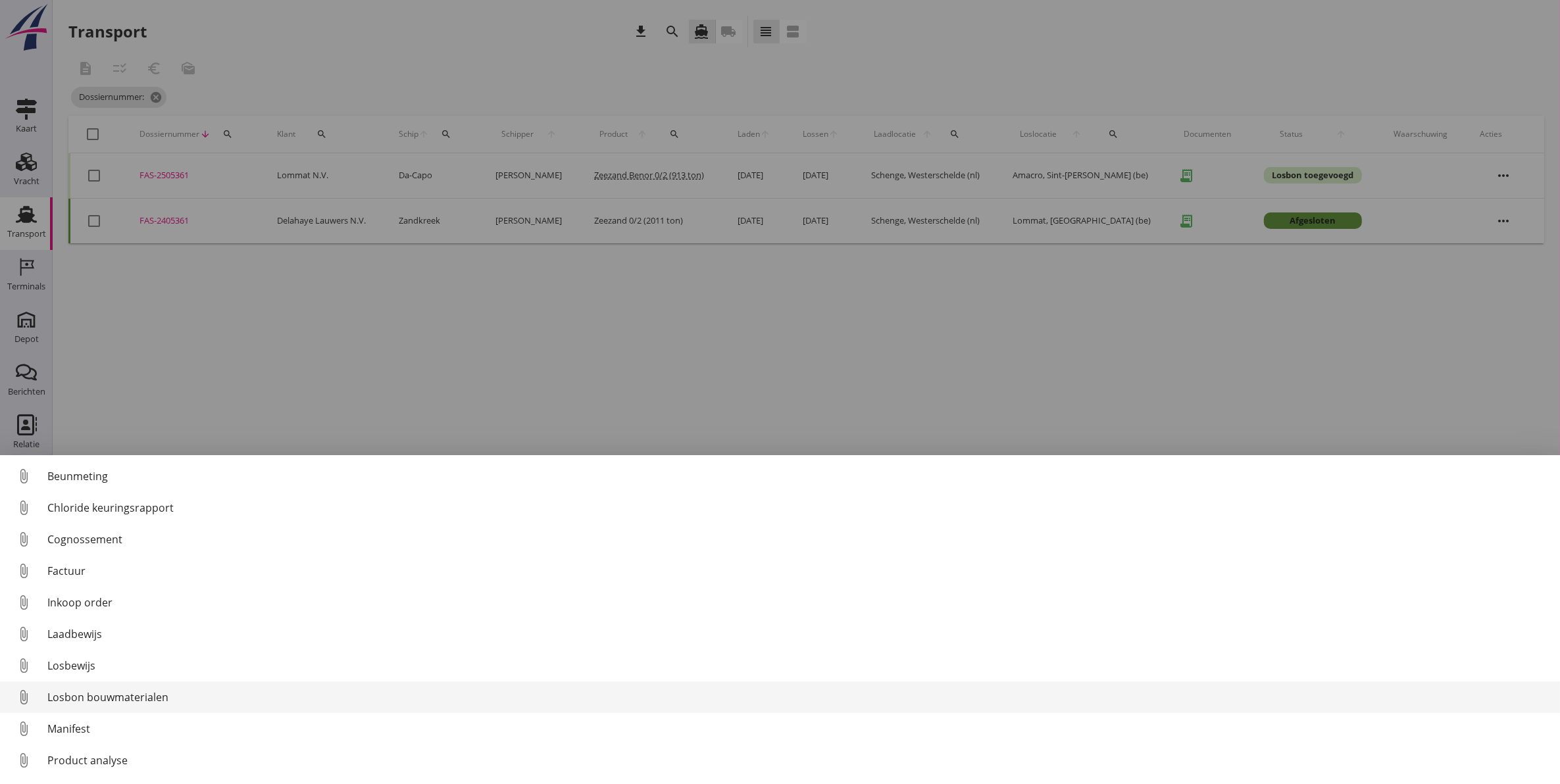
click at [122, 705] on link "attach_file Losbon bouwmaterialen" at bounding box center [780, 697] width 1560 height 32
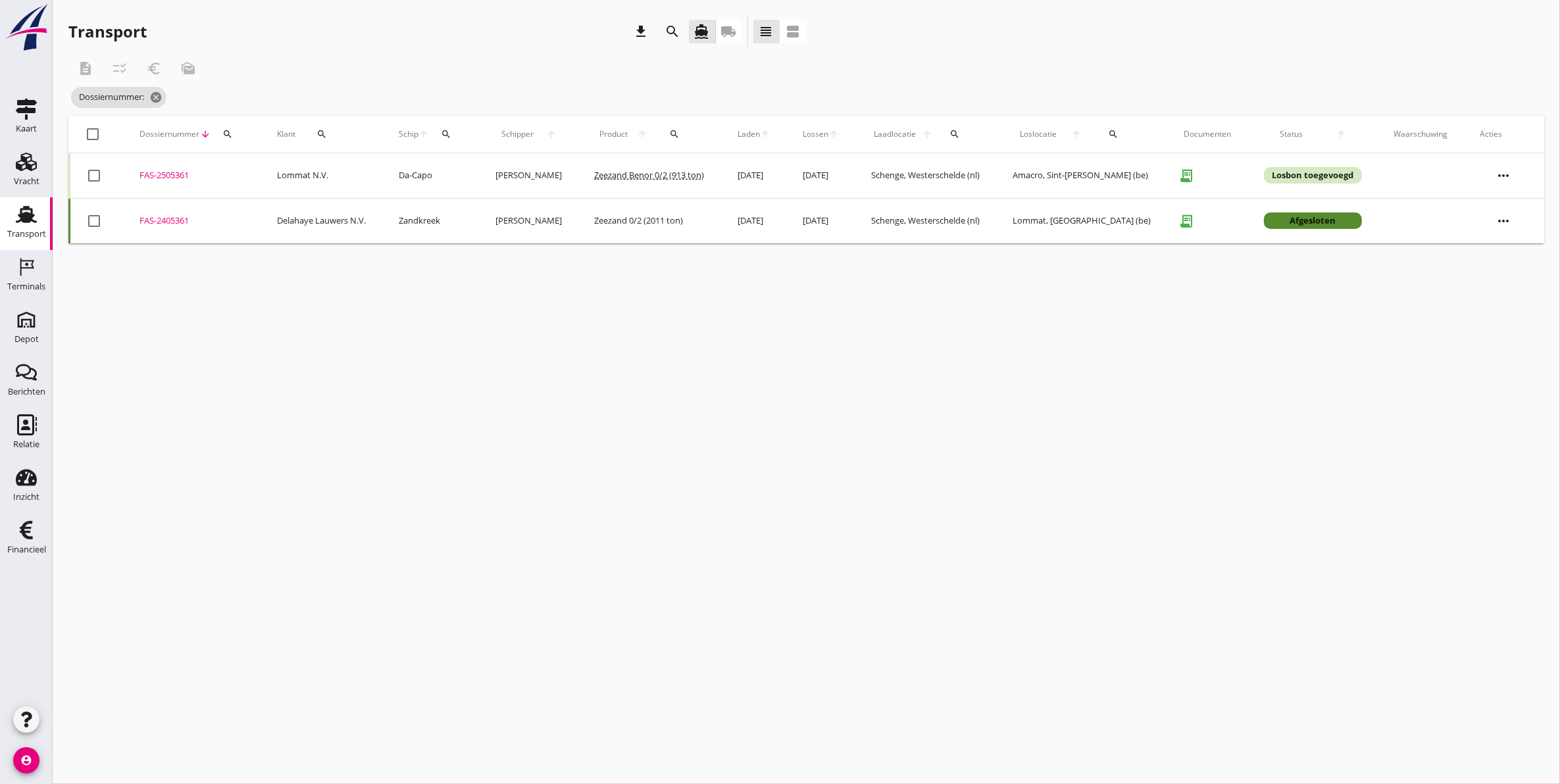
click at [179, 175] on div "FAS-2505361" at bounding box center [192, 175] width 106 height 13
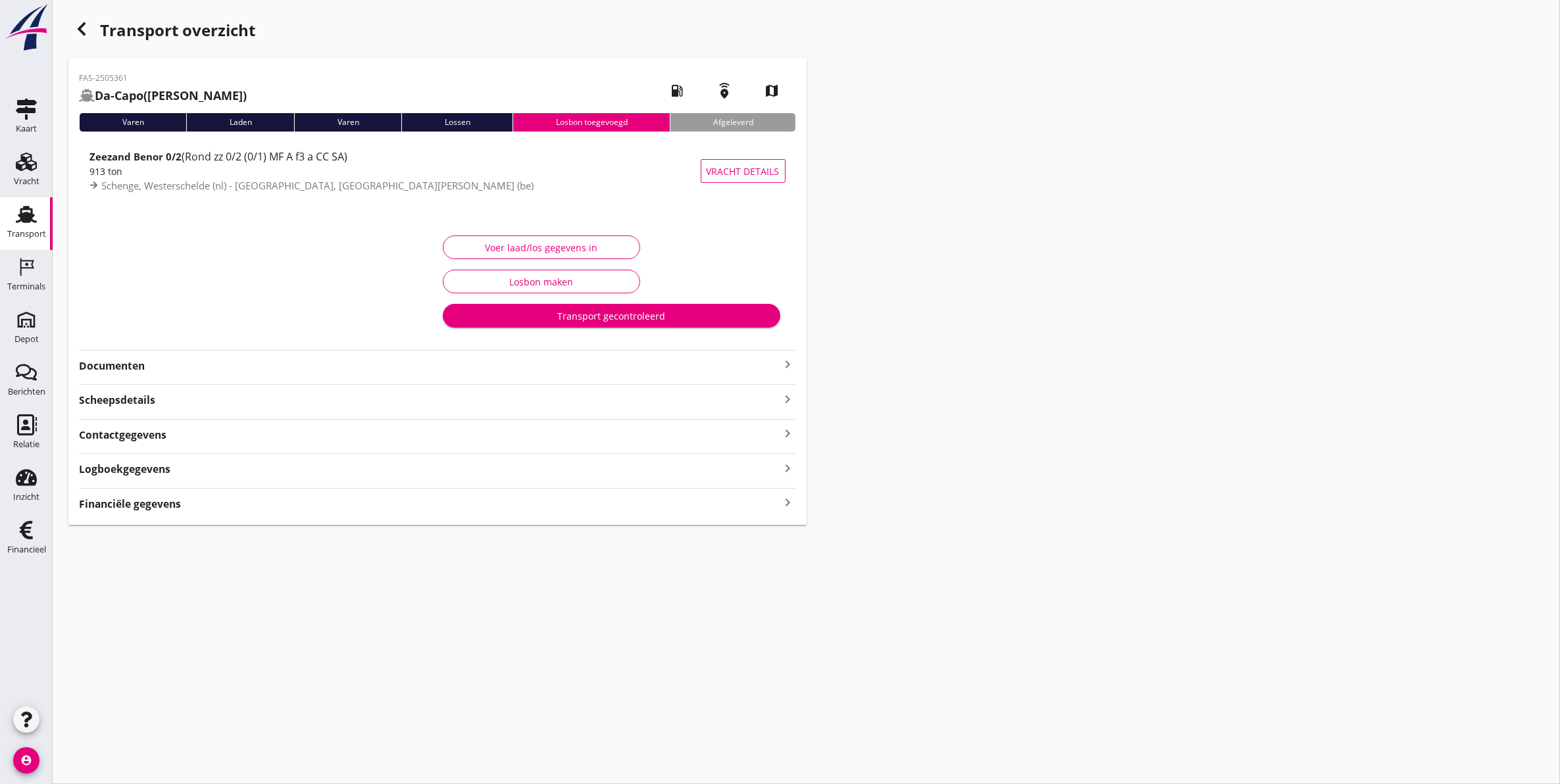
type input "913"
click at [527, 242] on div "Voer laad/los gegevens in" at bounding box center [541, 248] width 175 height 14
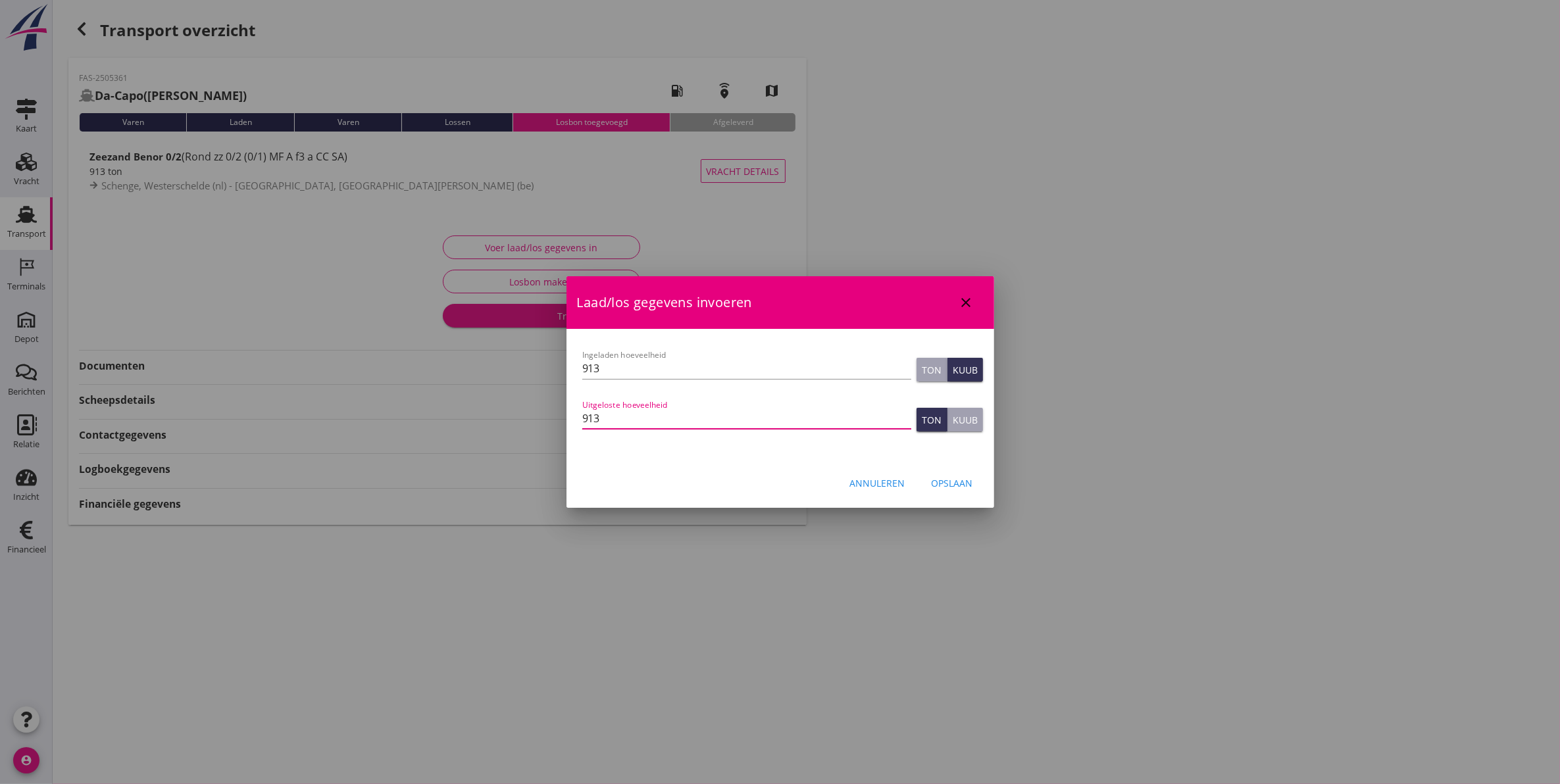
click at [686, 423] on input "913" at bounding box center [746, 419] width 329 height 21
drag, startPoint x: 617, startPoint y: 418, endPoint x: 460, endPoint y: 429, distance: 157.4
click at [460, 429] on div "info@itterbeek.eu Klant emailadres ramon@faassegroep.nl Schipper emailadres inf…" at bounding box center [780, 392] width 1560 height 784
type input "1304"
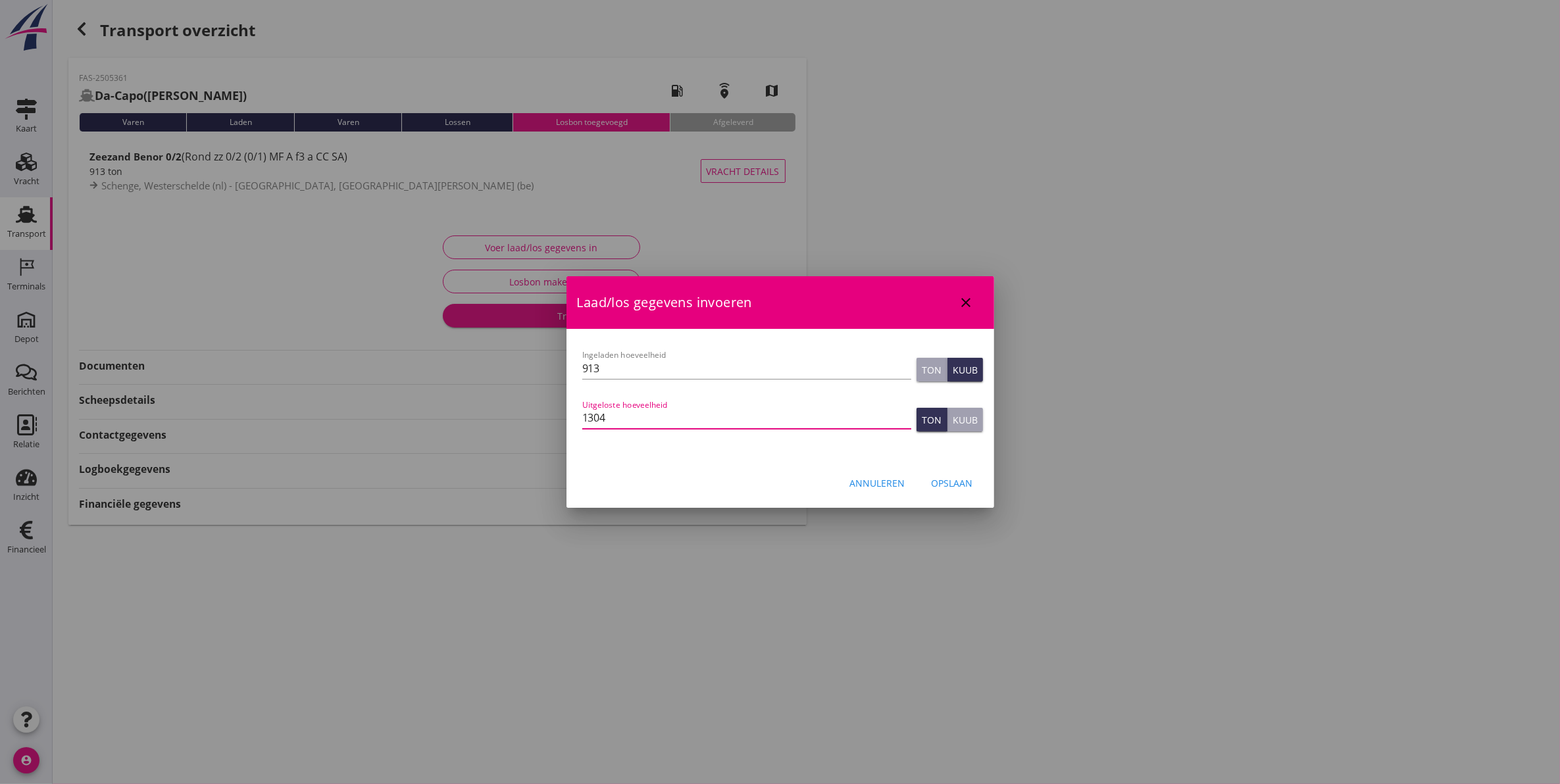
scroll to position [0, 0]
drag, startPoint x: 965, startPoint y: 489, endPoint x: 718, endPoint y: 474, distance: 247.5
click at [726, 478] on div "Annuleren Opslaan" at bounding box center [781, 483] width 428 height 45
click at [952, 488] on div "Opslaan" at bounding box center [952, 483] width 42 height 14
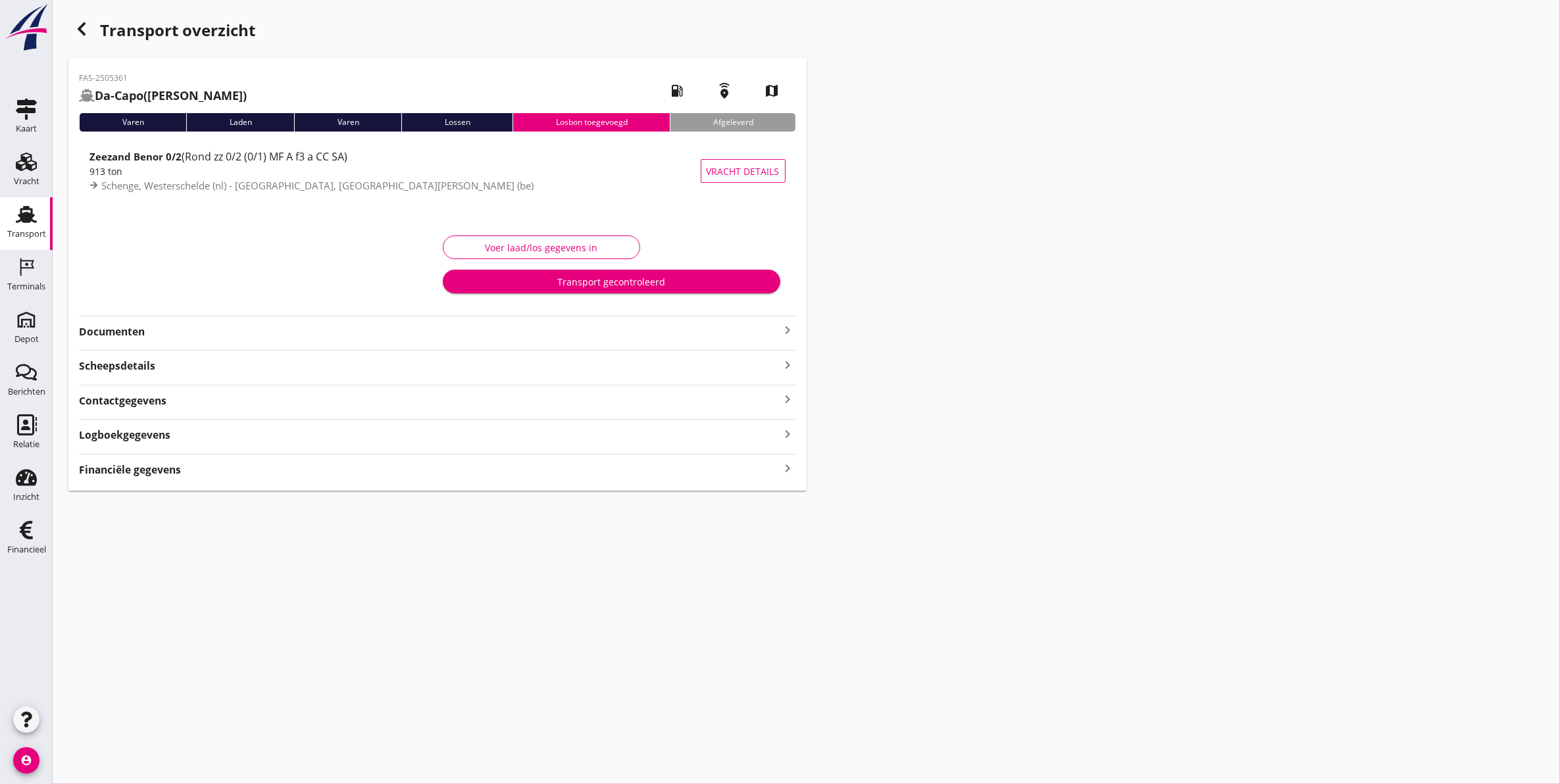
click at [135, 330] on strong "Documenten" at bounding box center [429, 332] width 702 height 15
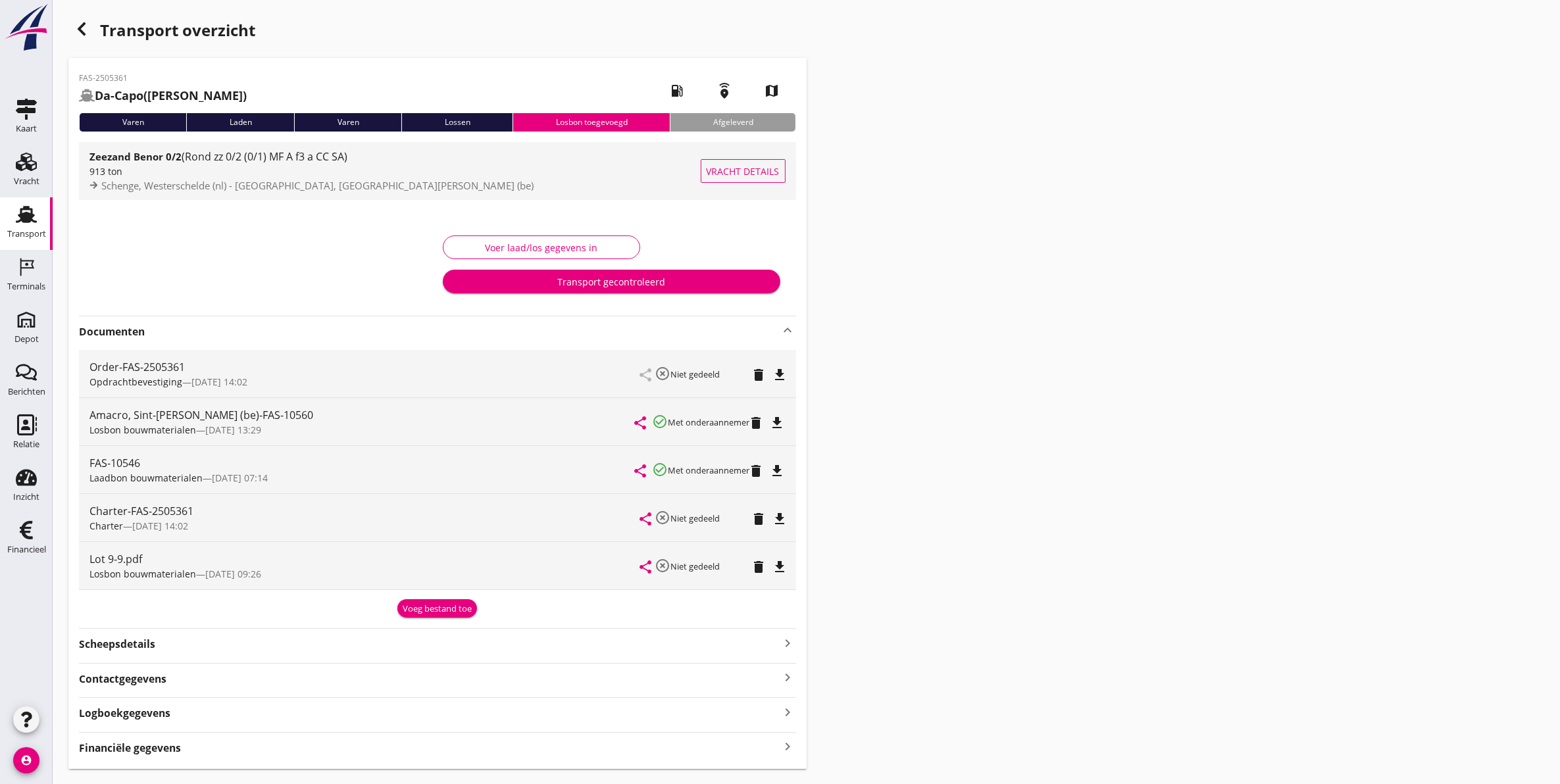
click at [227, 177] on div "913 ton" at bounding box center [395, 172] width 611 height 14
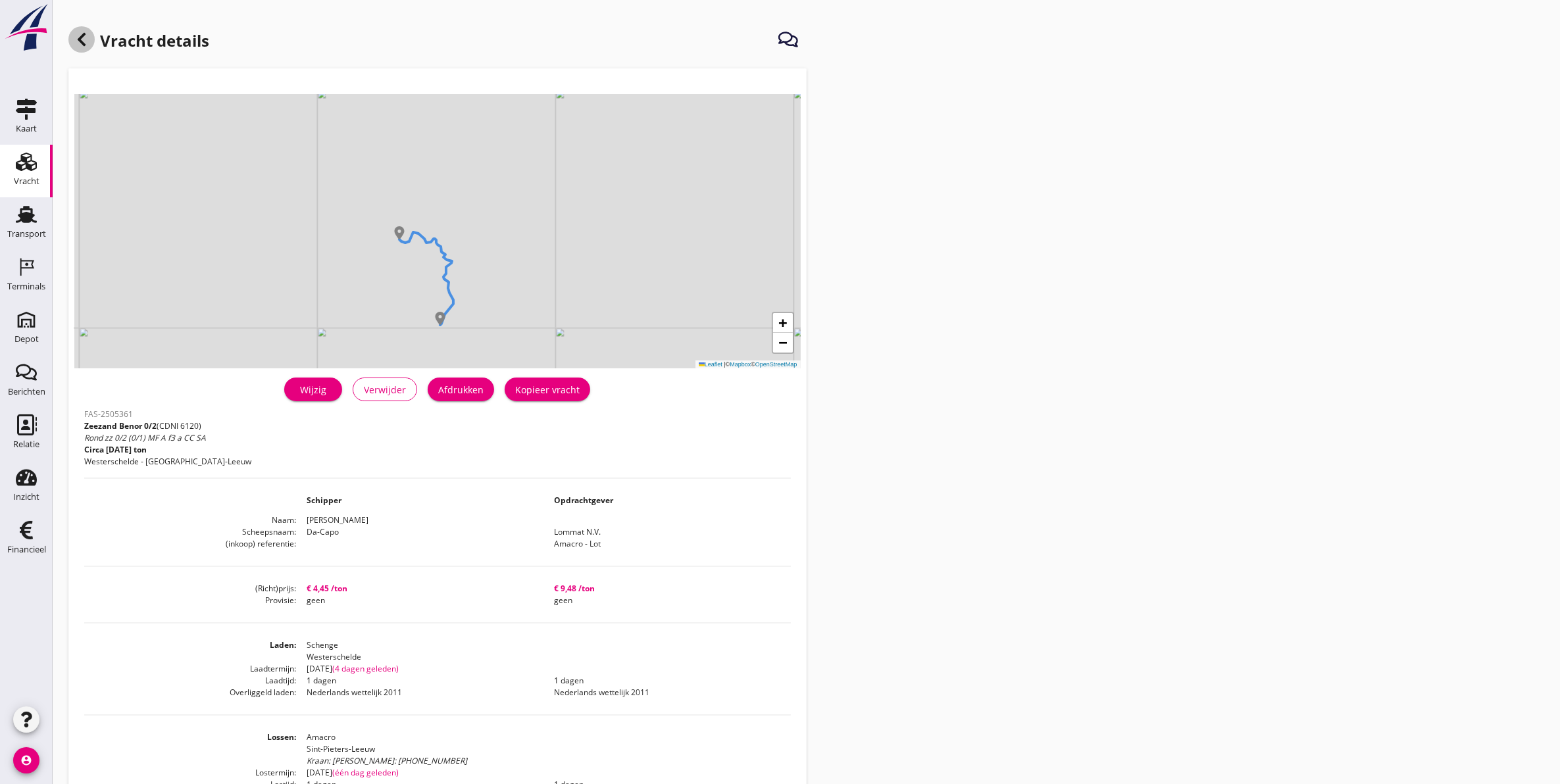
click at [91, 40] on div at bounding box center [81, 39] width 26 height 26
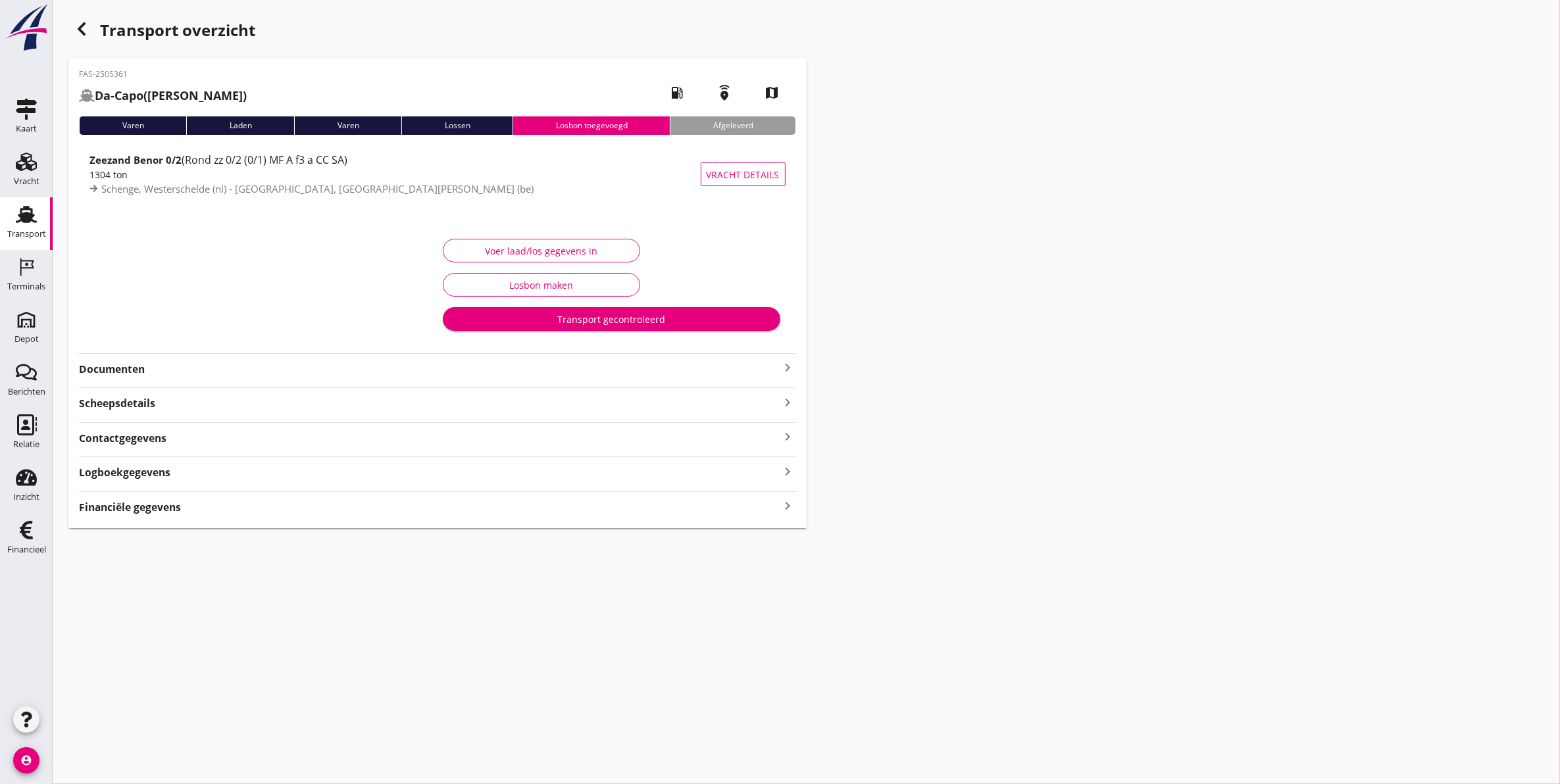
click at [101, 369] on strong "Documenten" at bounding box center [429, 369] width 702 height 15
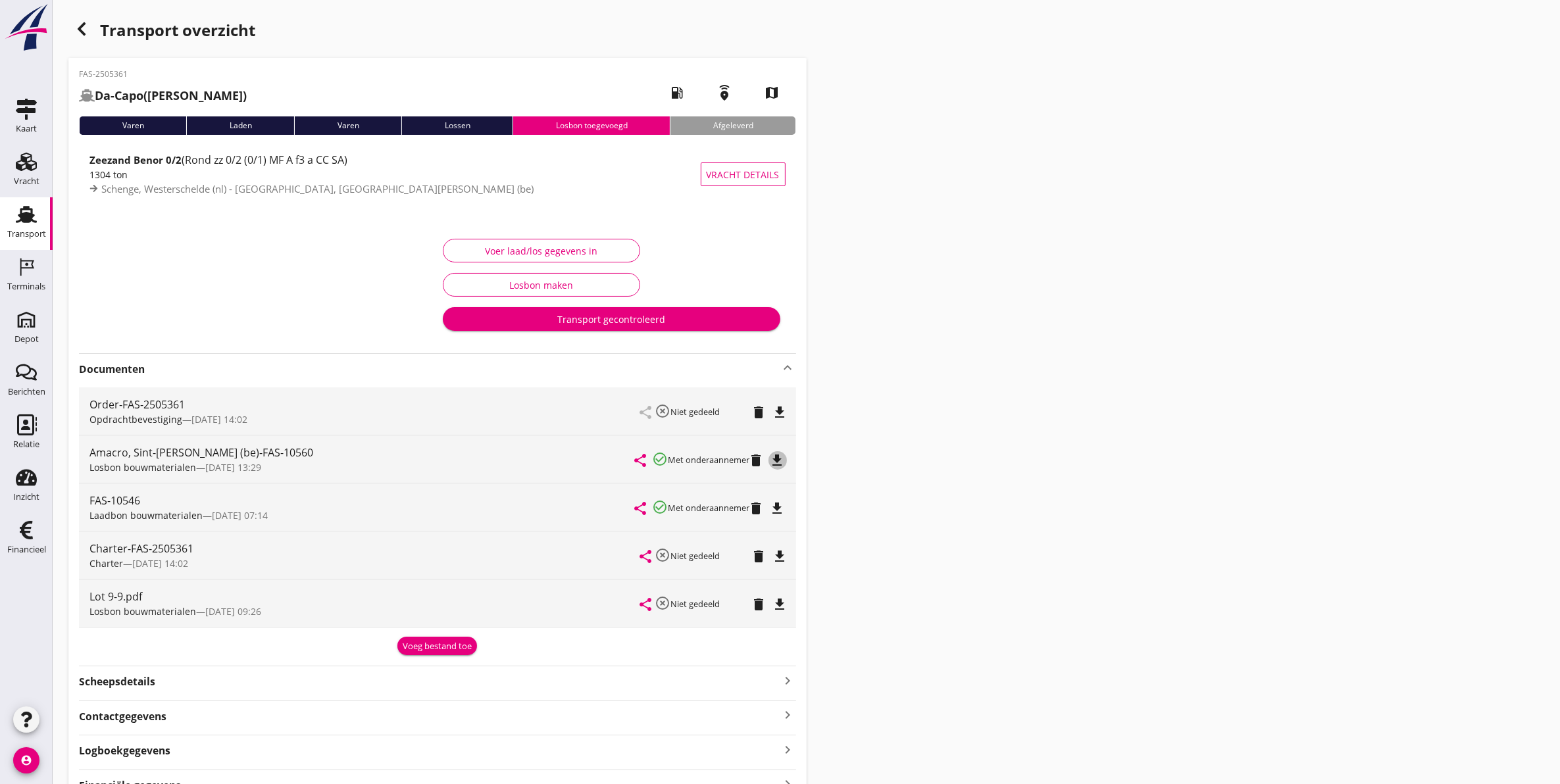
click at [780, 456] on icon "file_download" at bounding box center [778, 460] width 15 height 15
click at [781, 554] on icon "file_download" at bounding box center [780, 557] width 15 height 15
click at [780, 415] on icon "file_download" at bounding box center [780, 412] width 15 height 15
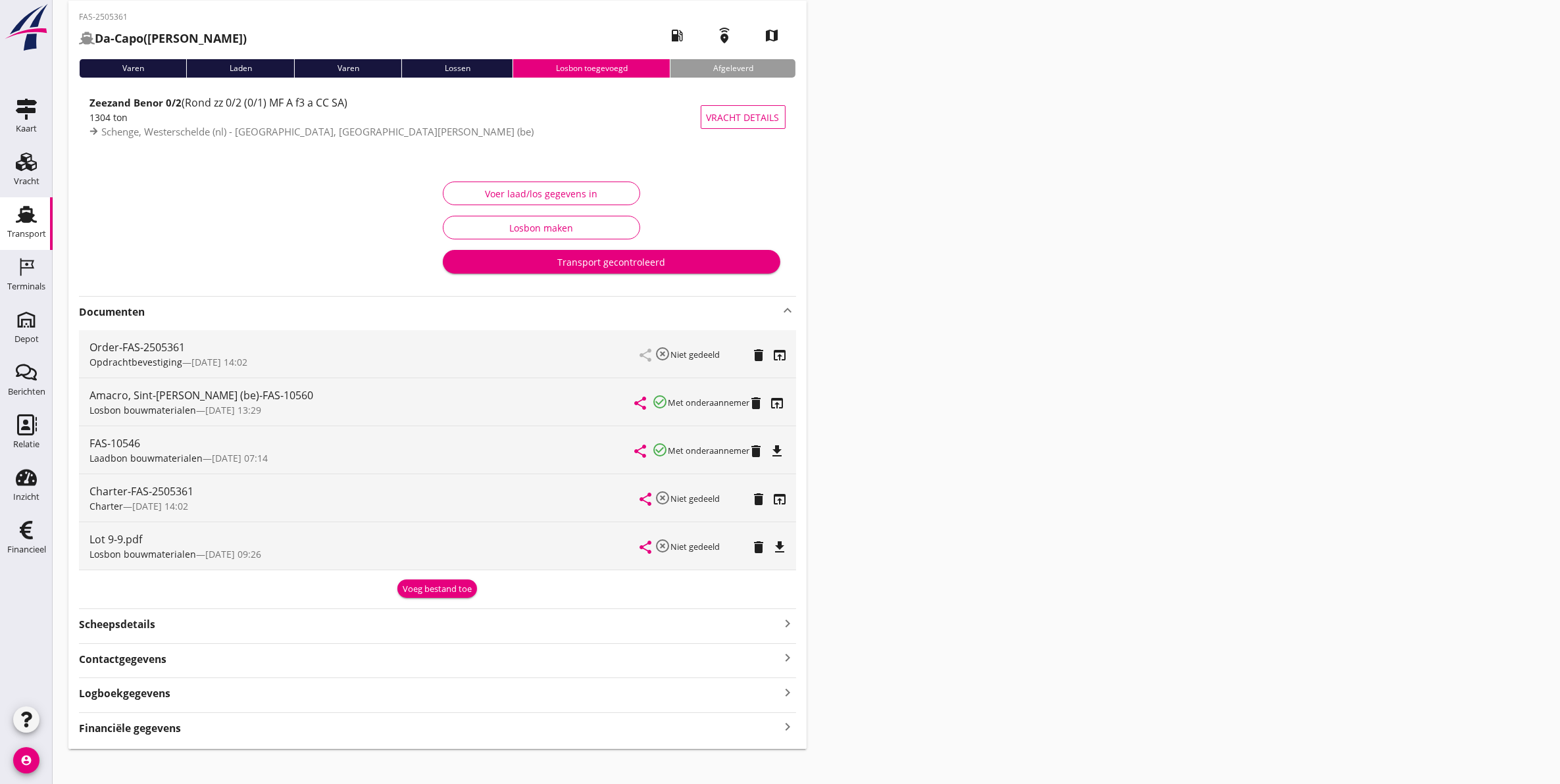
scroll to position [70, 0]
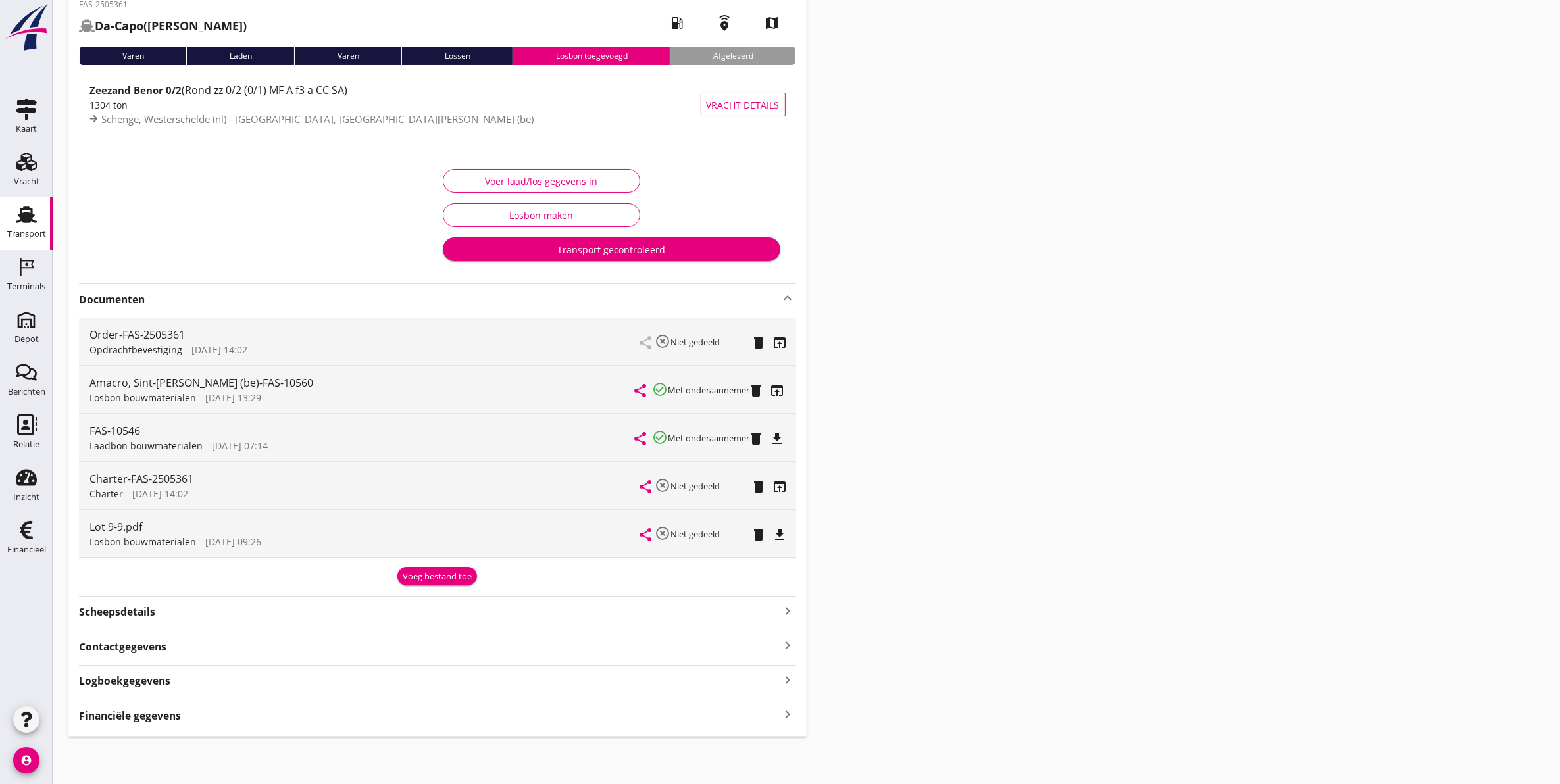
click at [146, 685] on strong "Logboekgegevens" at bounding box center [125, 681] width 92 height 15
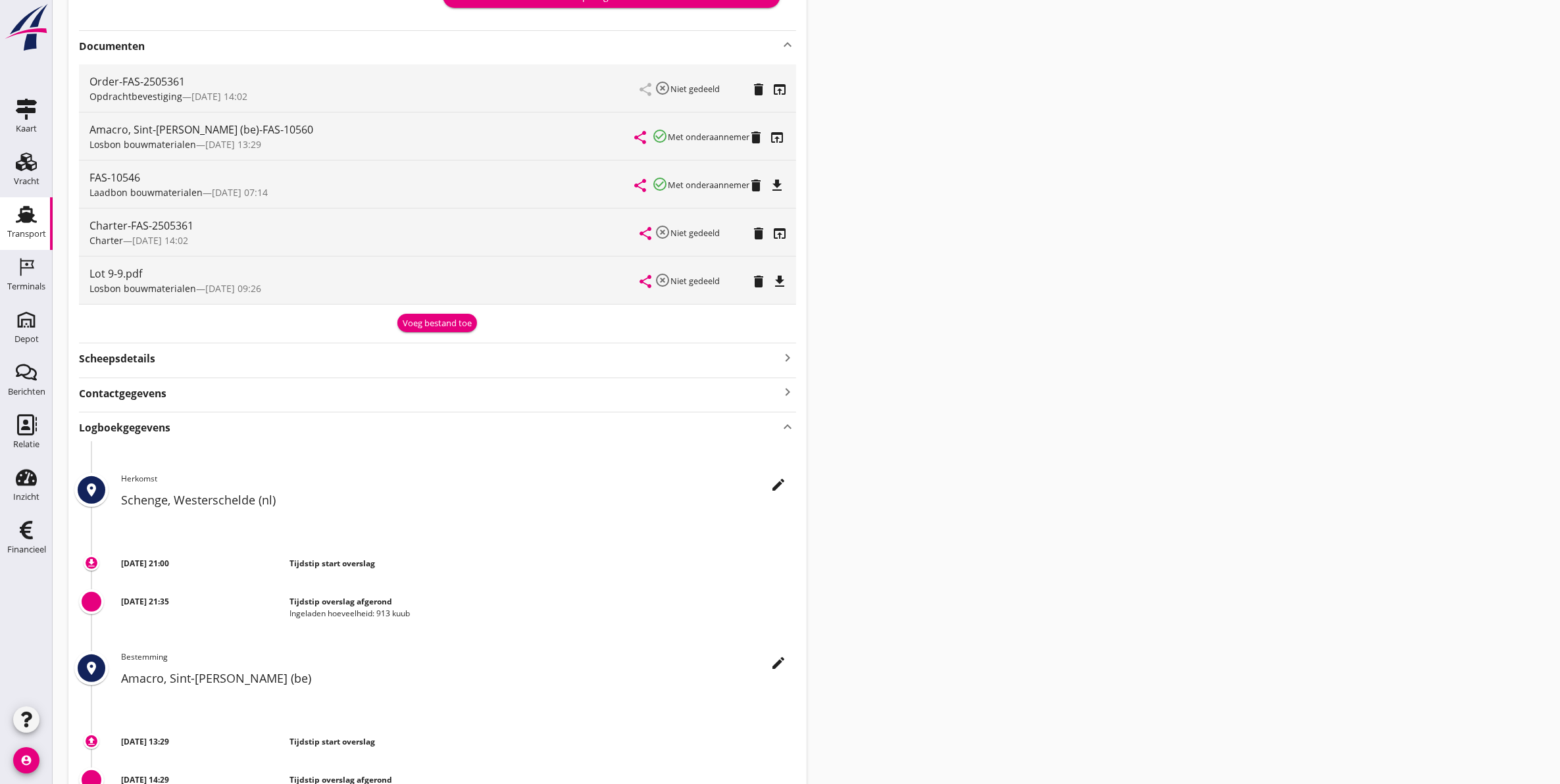
scroll to position [329, 0]
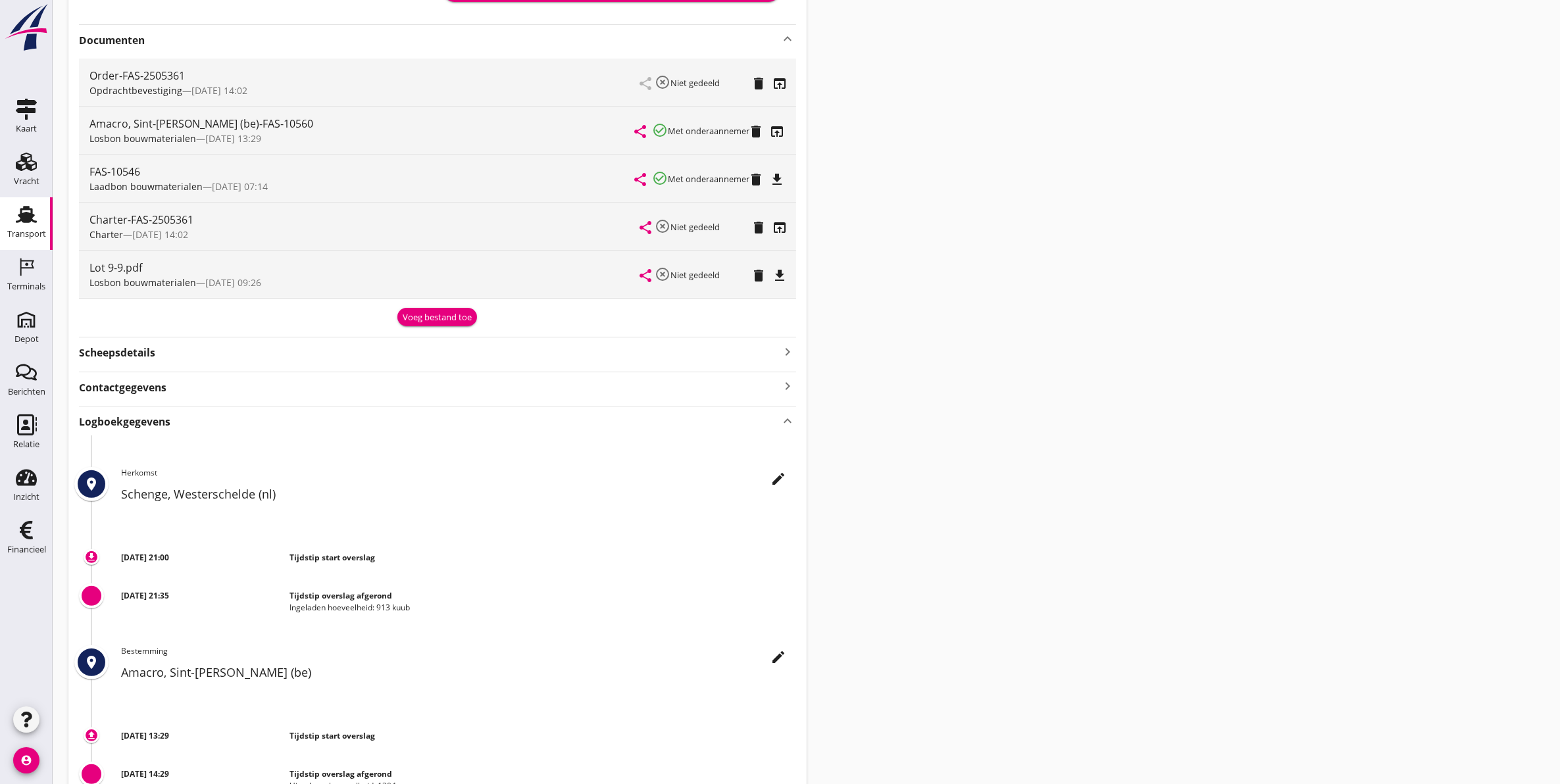
click at [130, 423] on strong "Logboekgegevens" at bounding box center [125, 422] width 92 height 15
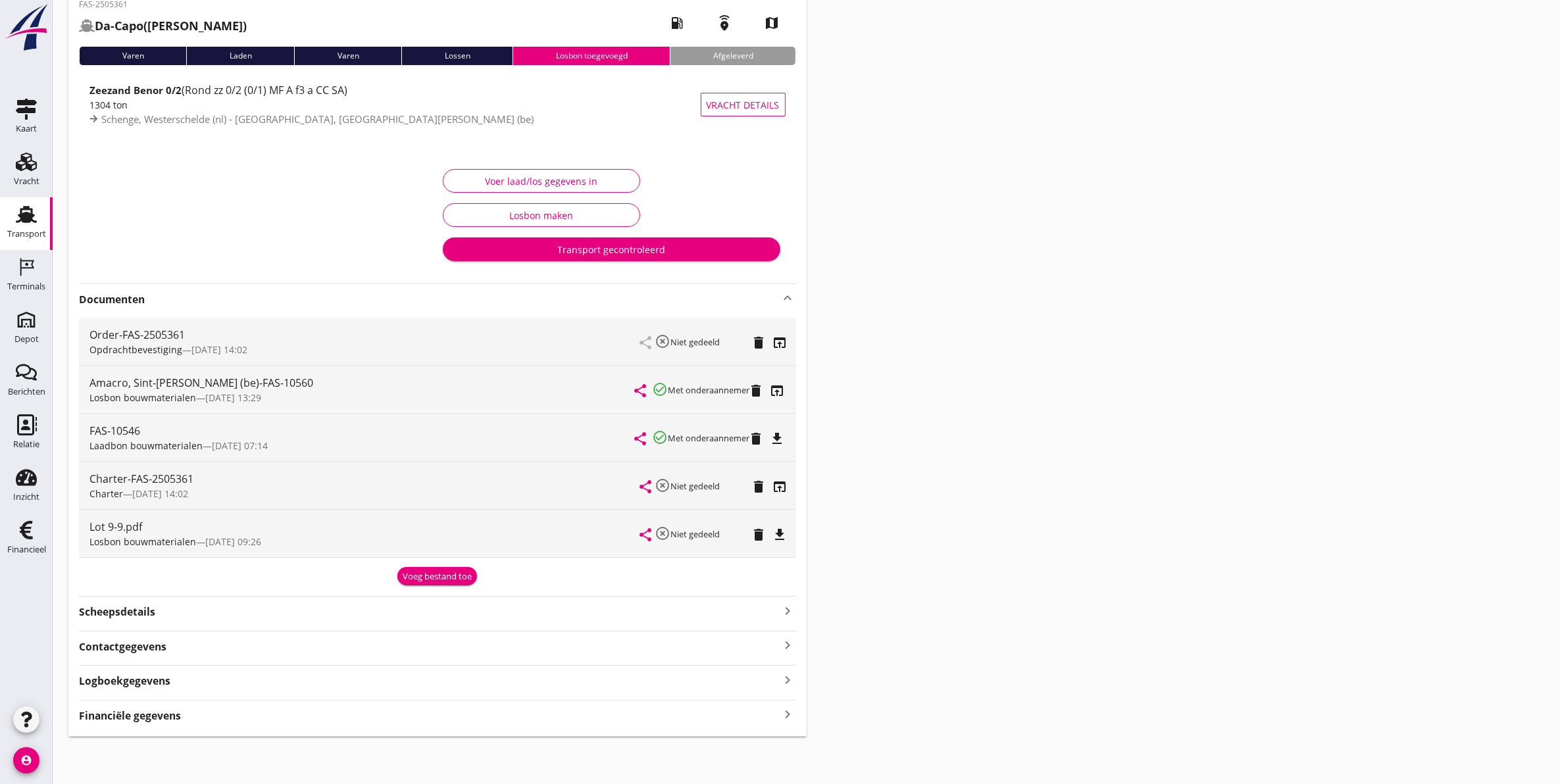
scroll to position [0, 0]
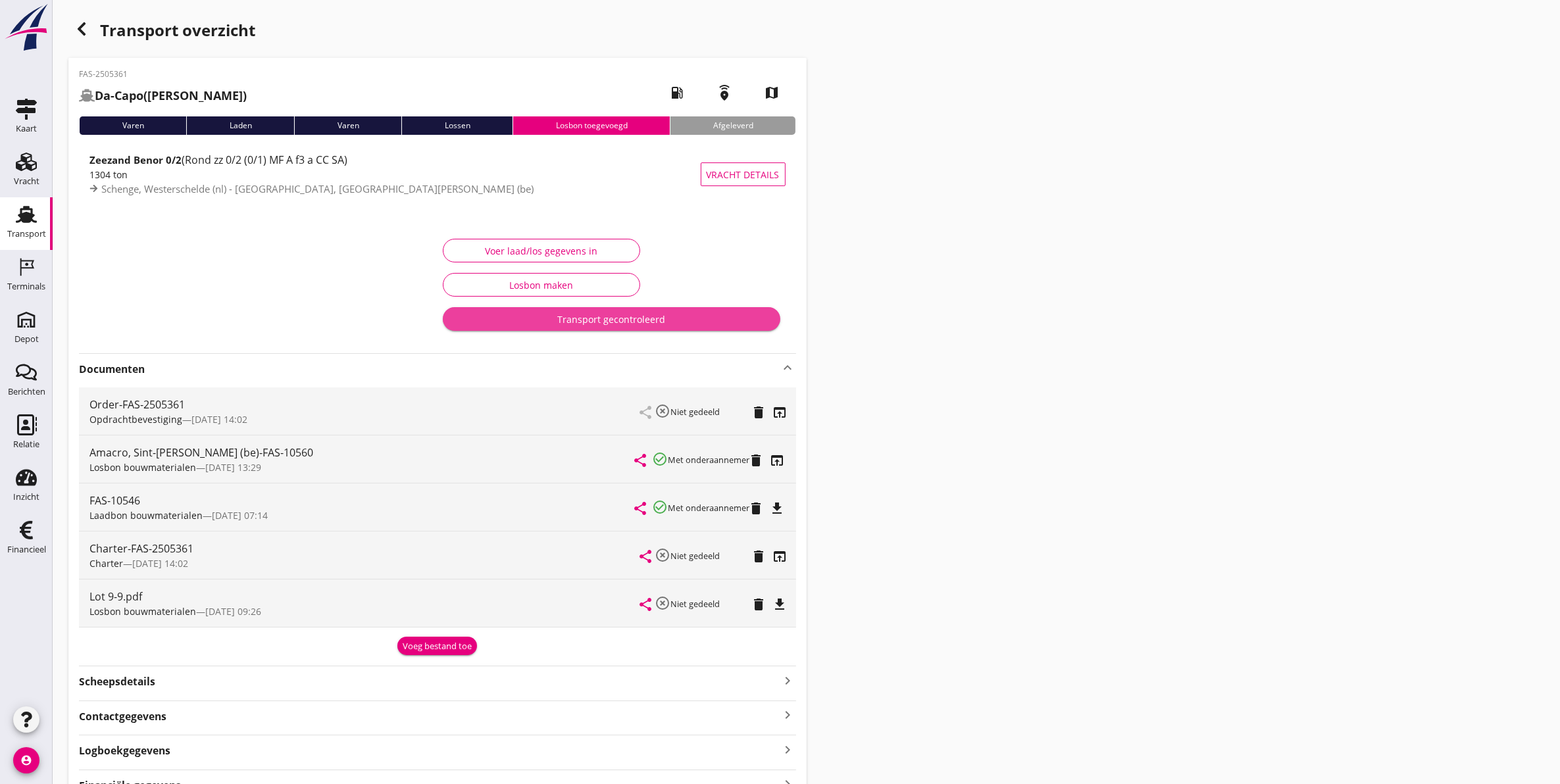
click at [629, 320] on div "Transport gecontroleerd" at bounding box center [612, 320] width 317 height 14
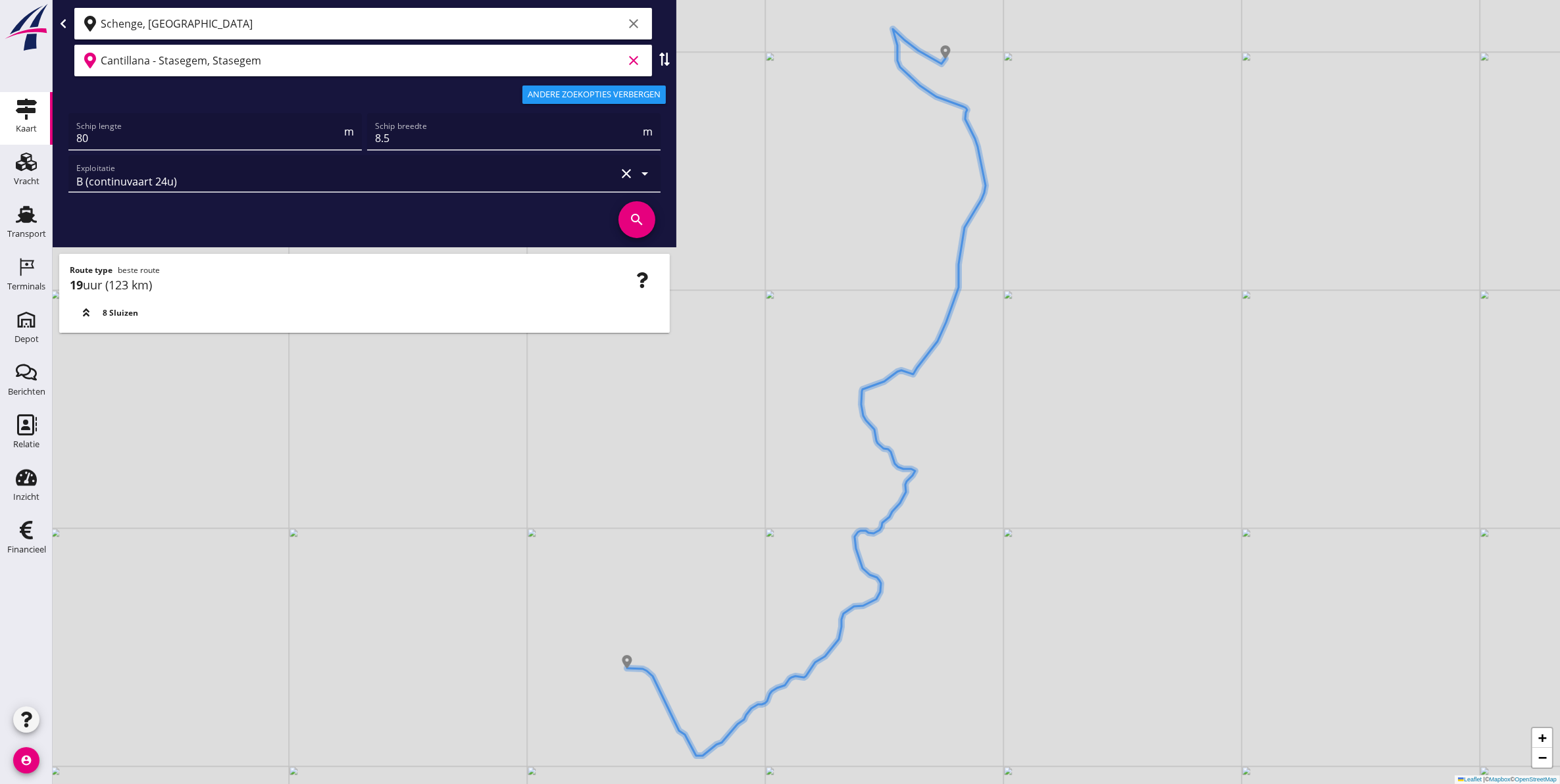
click at [310, 63] on input "Cantillana - Stasegem, Stasegem" at bounding box center [362, 61] width 522 height 21
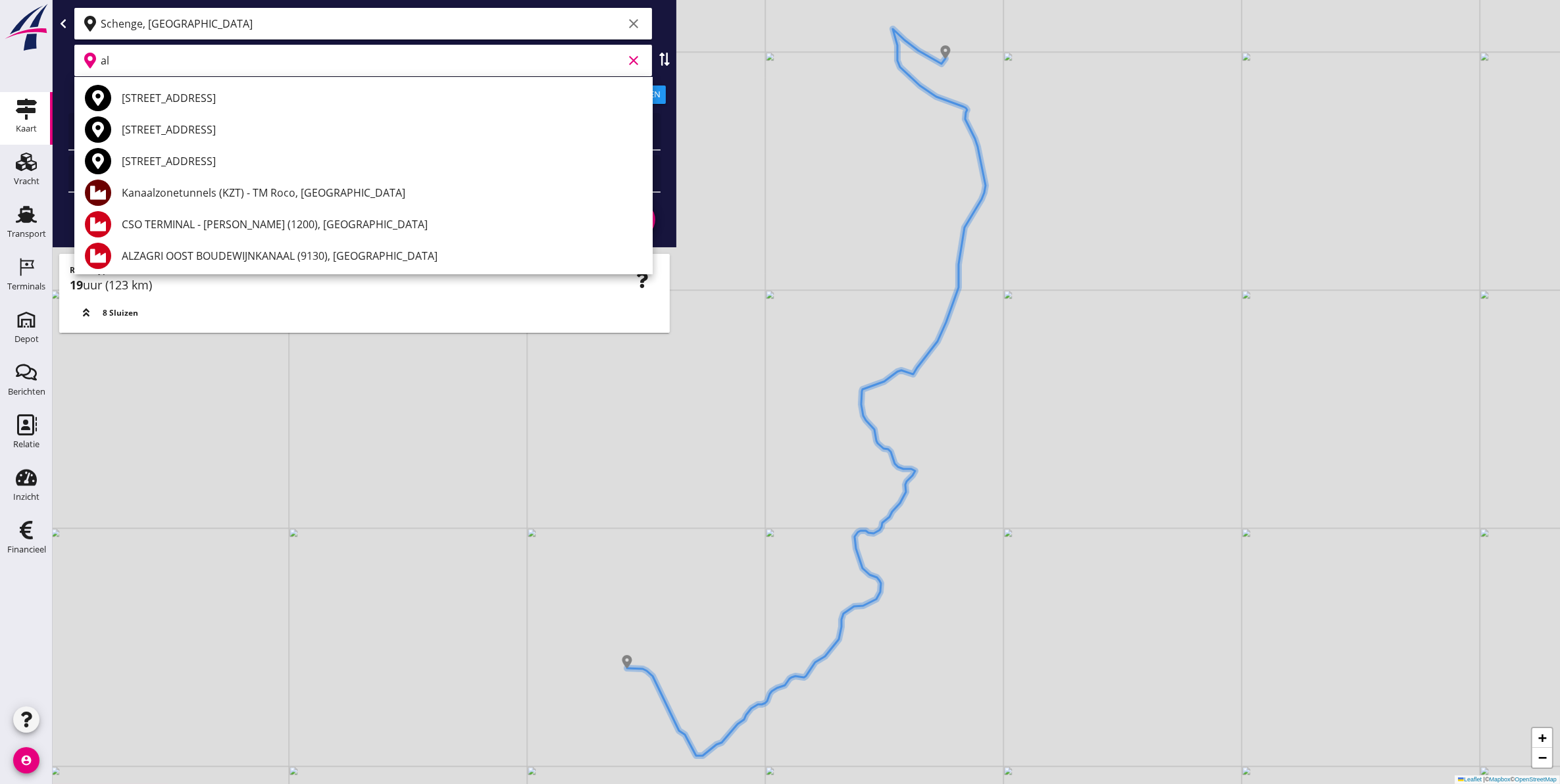
type input "a"
